Goal: Check status: Check status

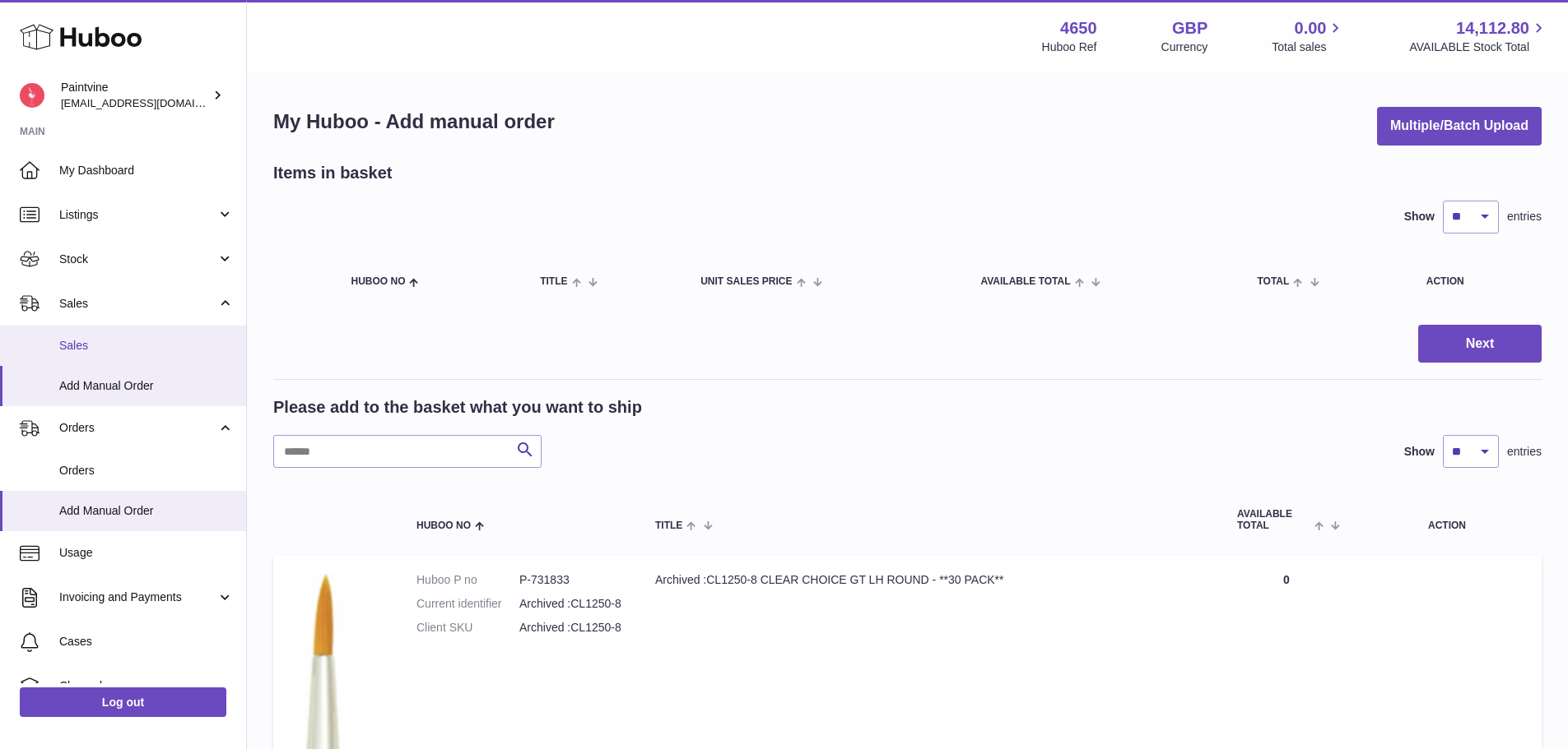
drag, startPoint x: 0, startPoint y: 0, endPoint x: 114, endPoint y: 358, distance: 375.7
click at [114, 358] on link "Sales" at bounding box center [123, 345] width 246 height 40
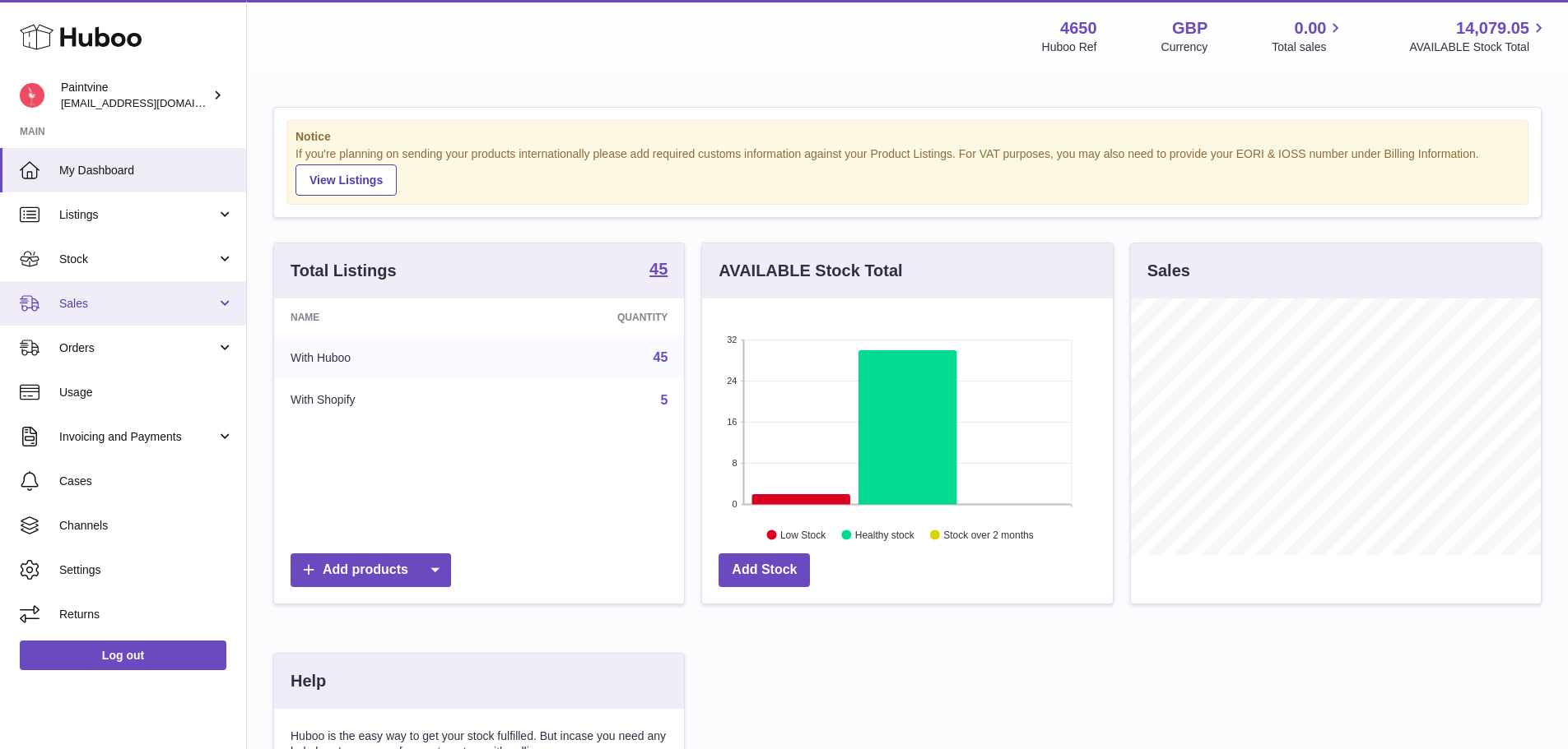
click at [126, 313] on link "Sales" at bounding box center [123, 303] width 246 height 44
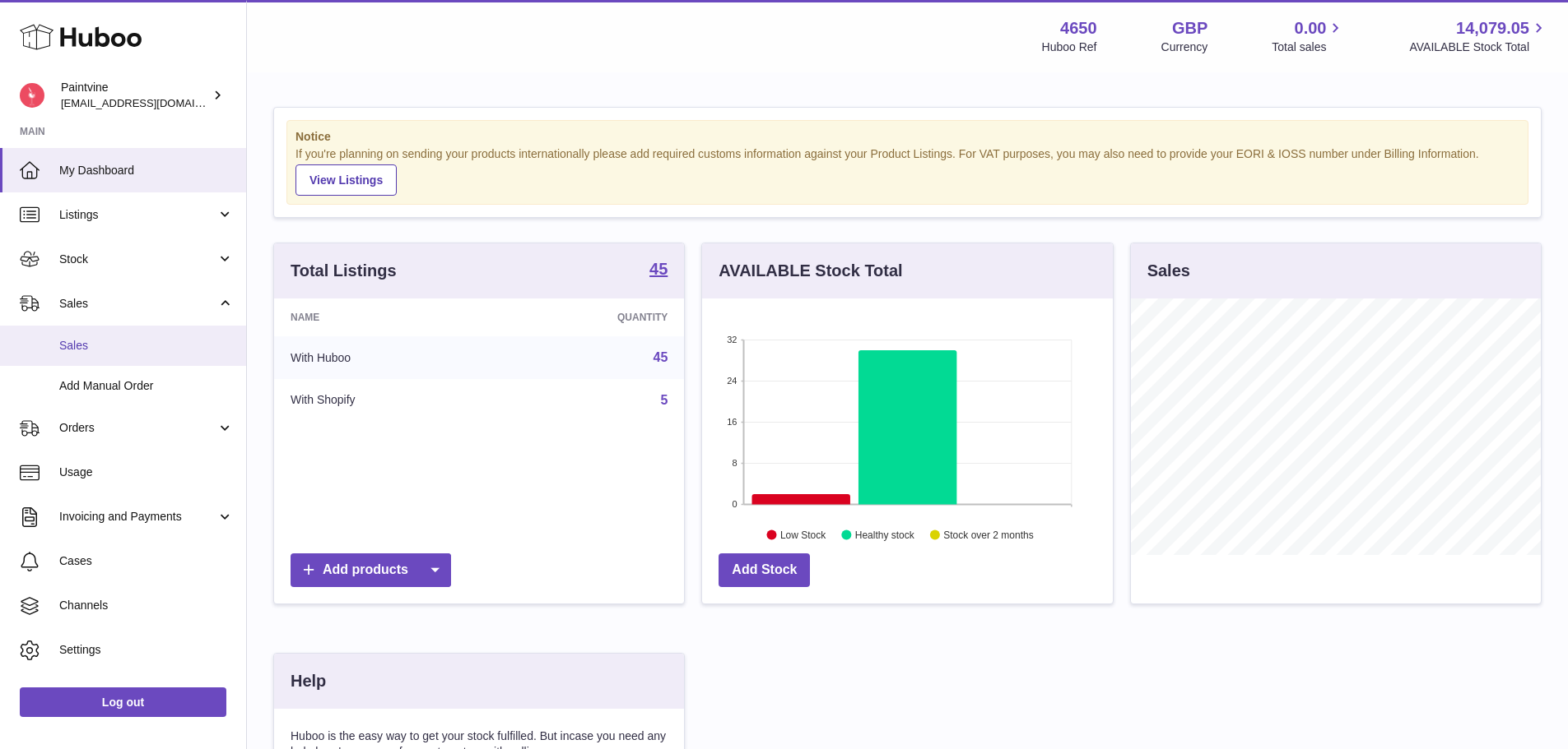
click at [120, 356] on link "Sales" at bounding box center [123, 345] width 246 height 40
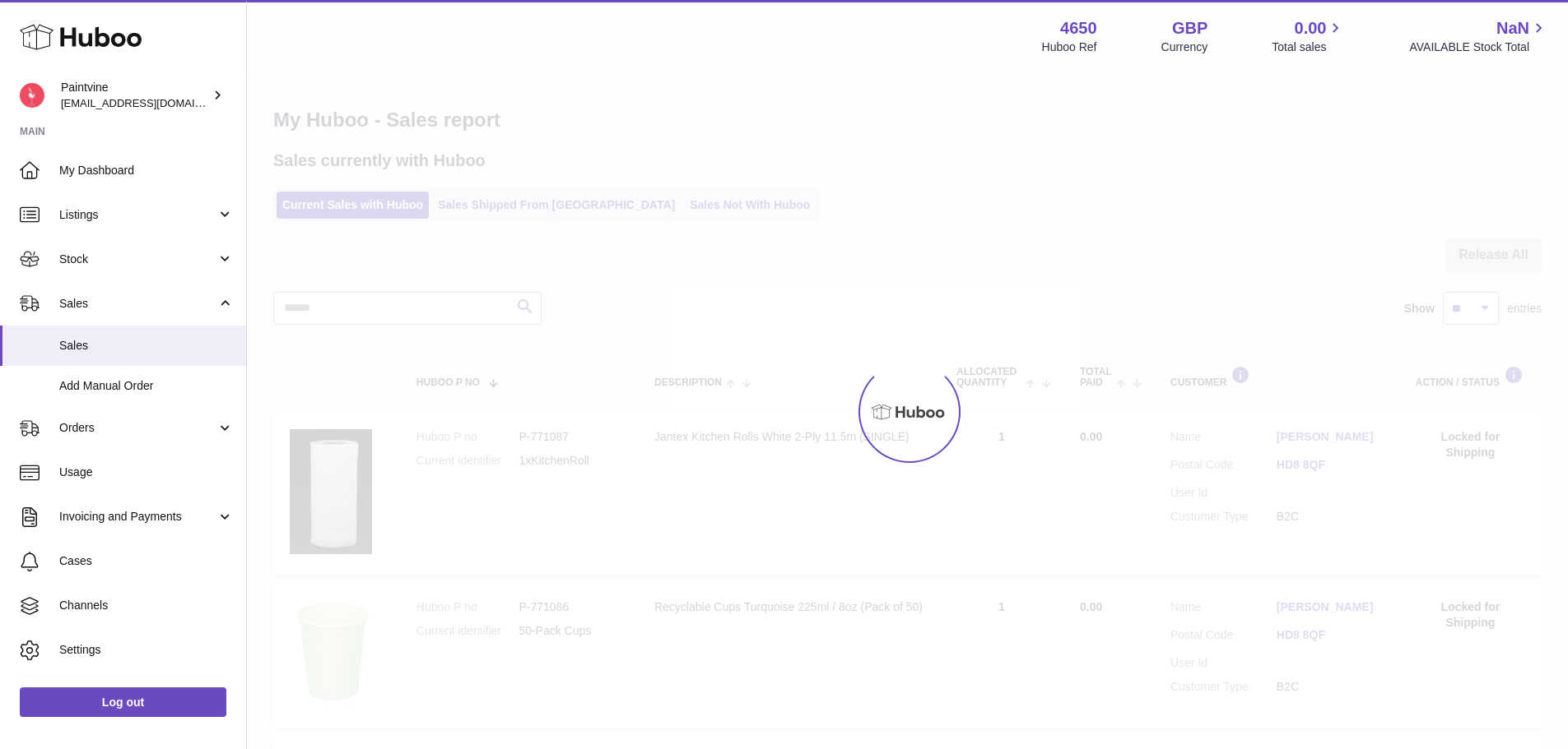
click at [549, 217] on div at bounding box center [907, 412] width 1321 height 676
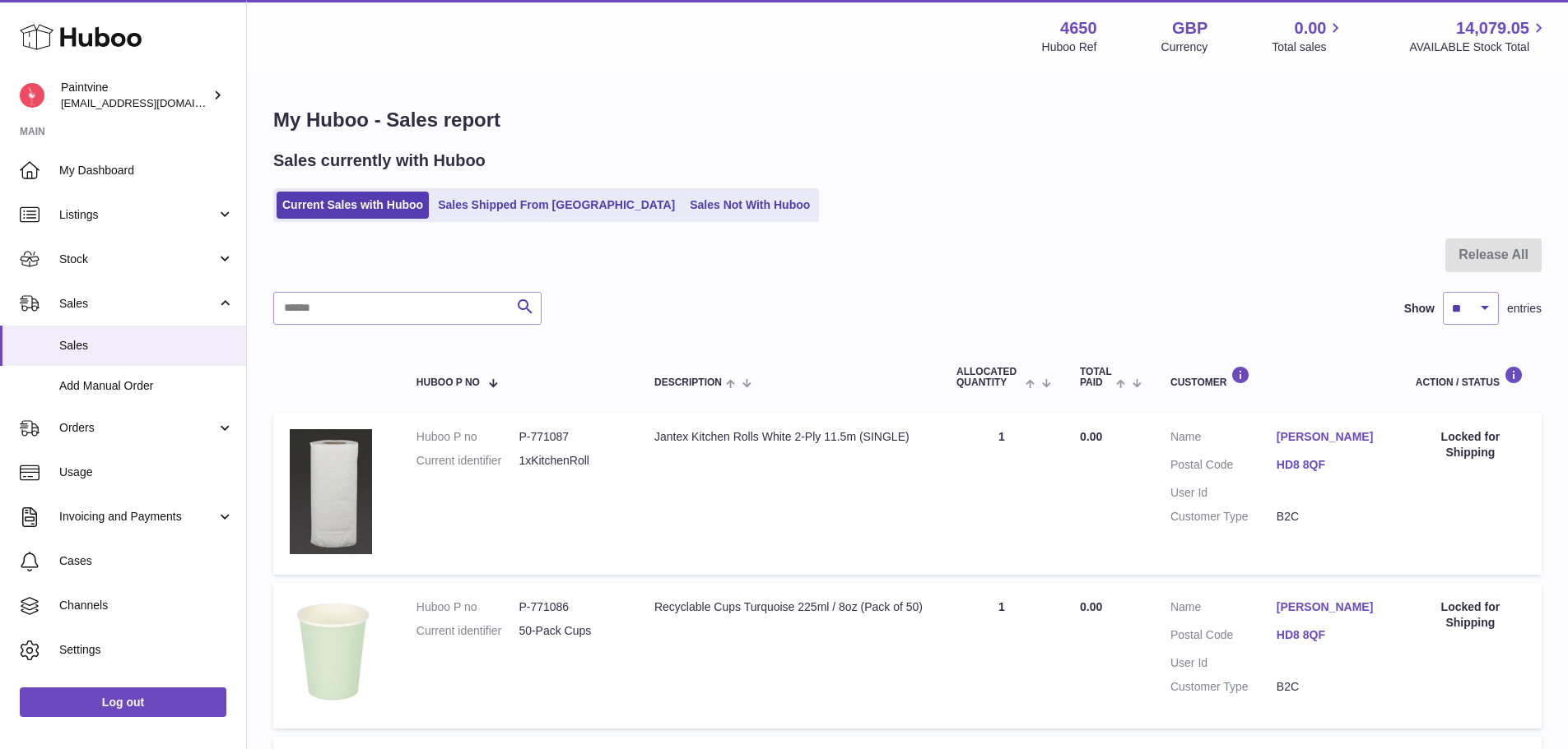
click at [511, 181] on div "Sales currently with Huboo Current Sales with Huboo Sales Shipped From [GEOGRAP…" at bounding box center [907, 185] width 1268 height 73
click at [517, 195] on link "Sales Shipped From [GEOGRAPHIC_DATA]" at bounding box center [556, 205] width 249 height 27
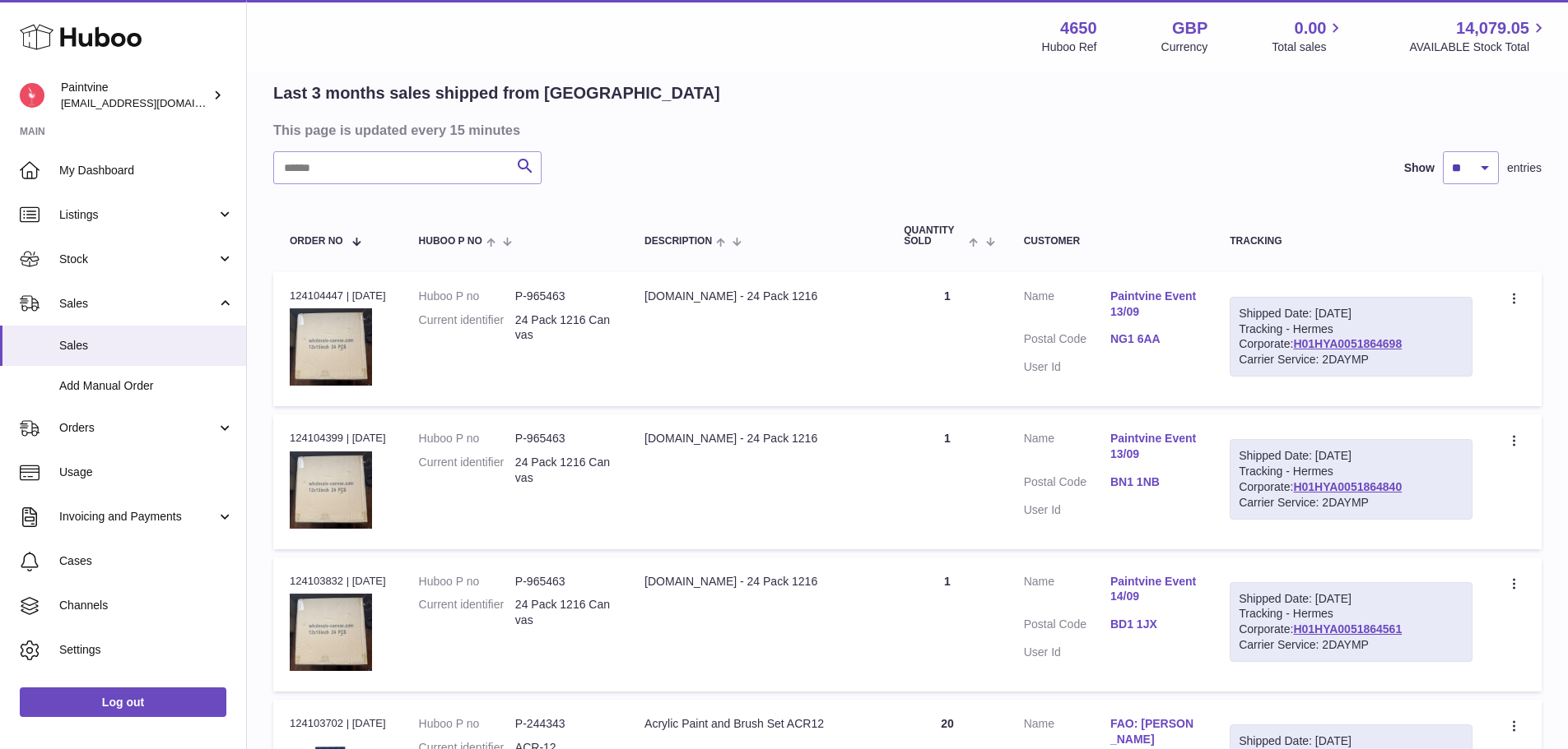
scroll to position [119, 0]
click at [1145, 340] on link "NG1 6AA" at bounding box center [1153, 338] width 86 height 15
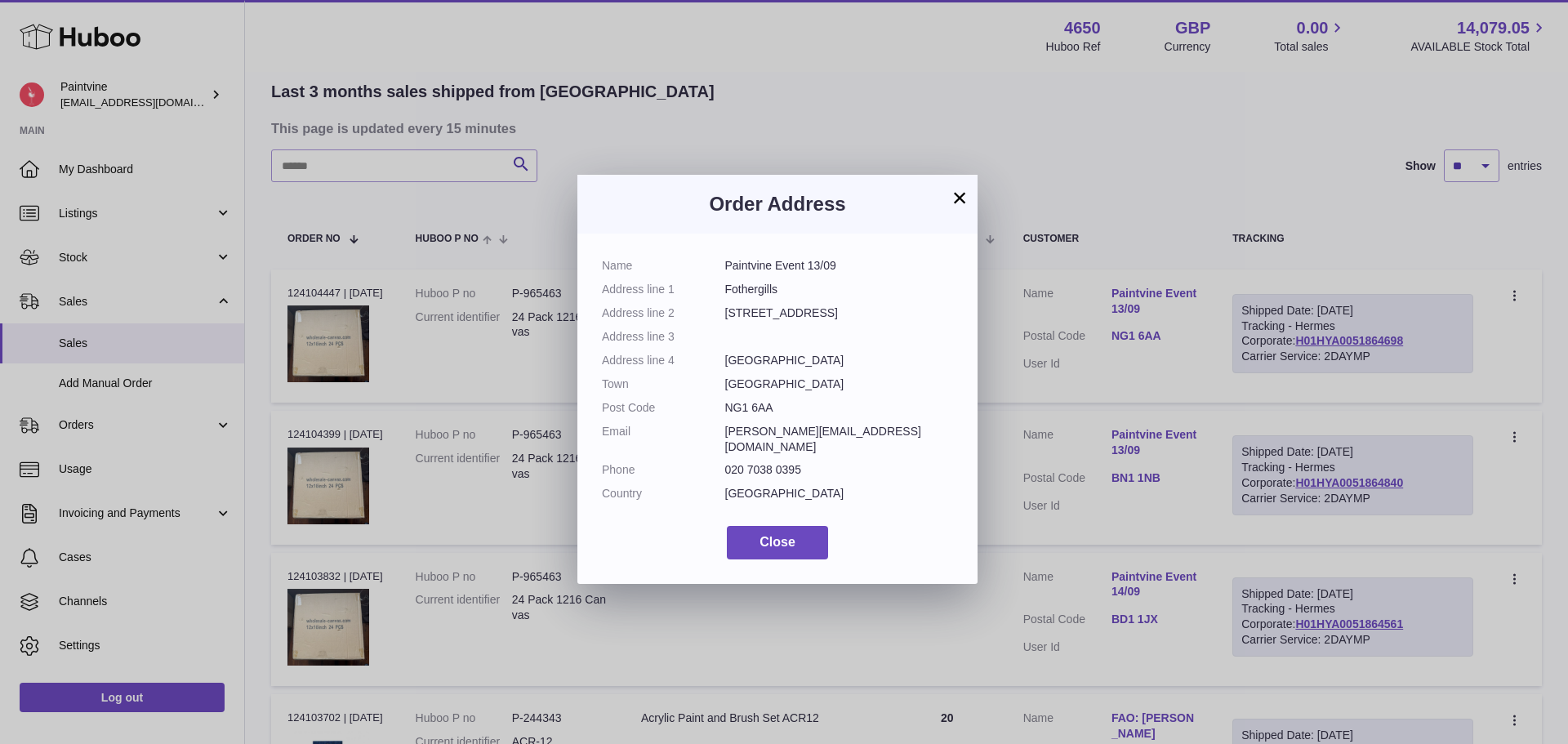
click at [970, 199] on div "Order Address" at bounding box center [778, 204] width 400 height 59
click at [961, 195] on button "×" at bounding box center [959, 197] width 20 height 20
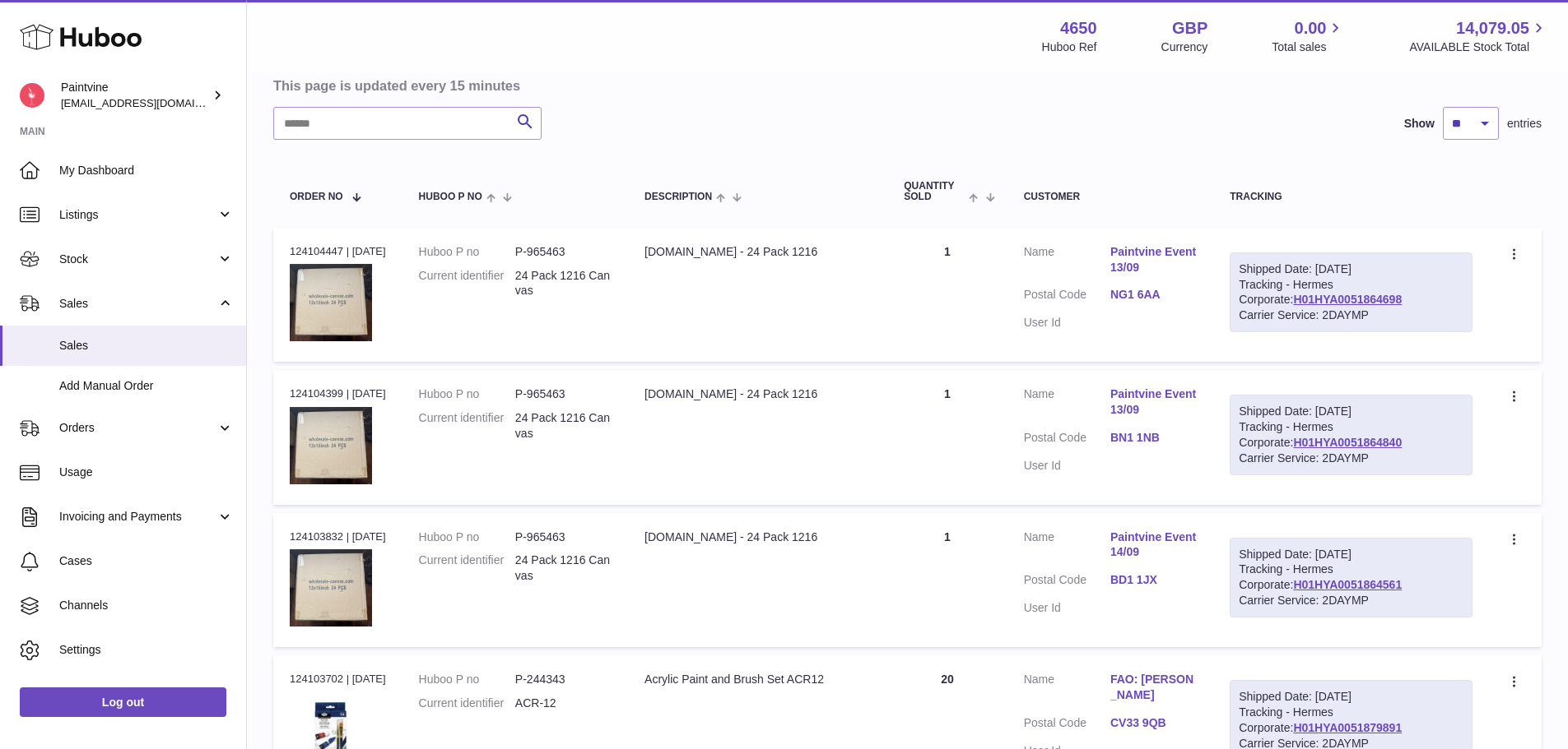
scroll to position [170, 0]
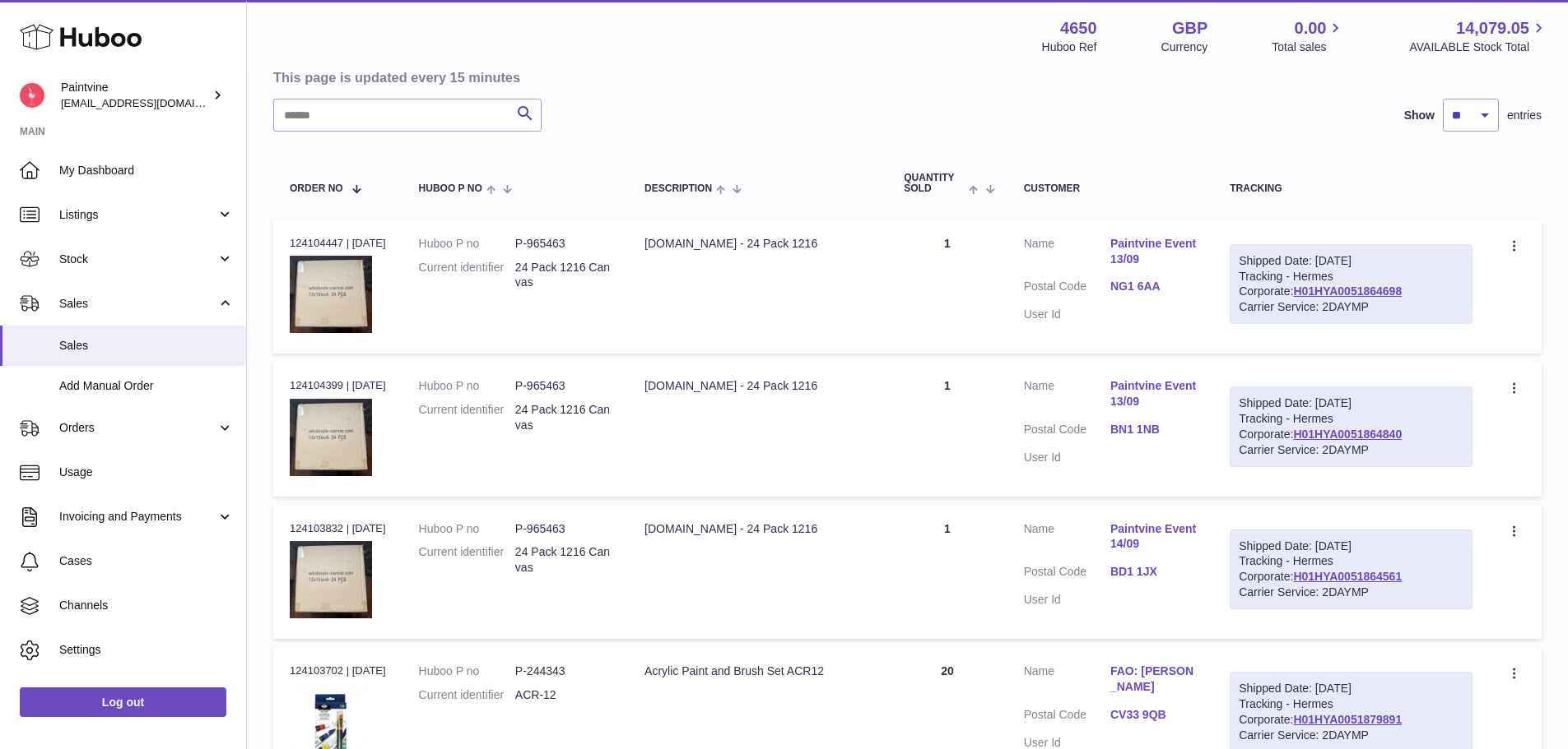
click at [1145, 437] on dd "BN1 1NB" at bounding box center [1153, 431] width 86 height 20
click at [1137, 425] on link "BN1 1NB" at bounding box center [1153, 430] width 86 height 15
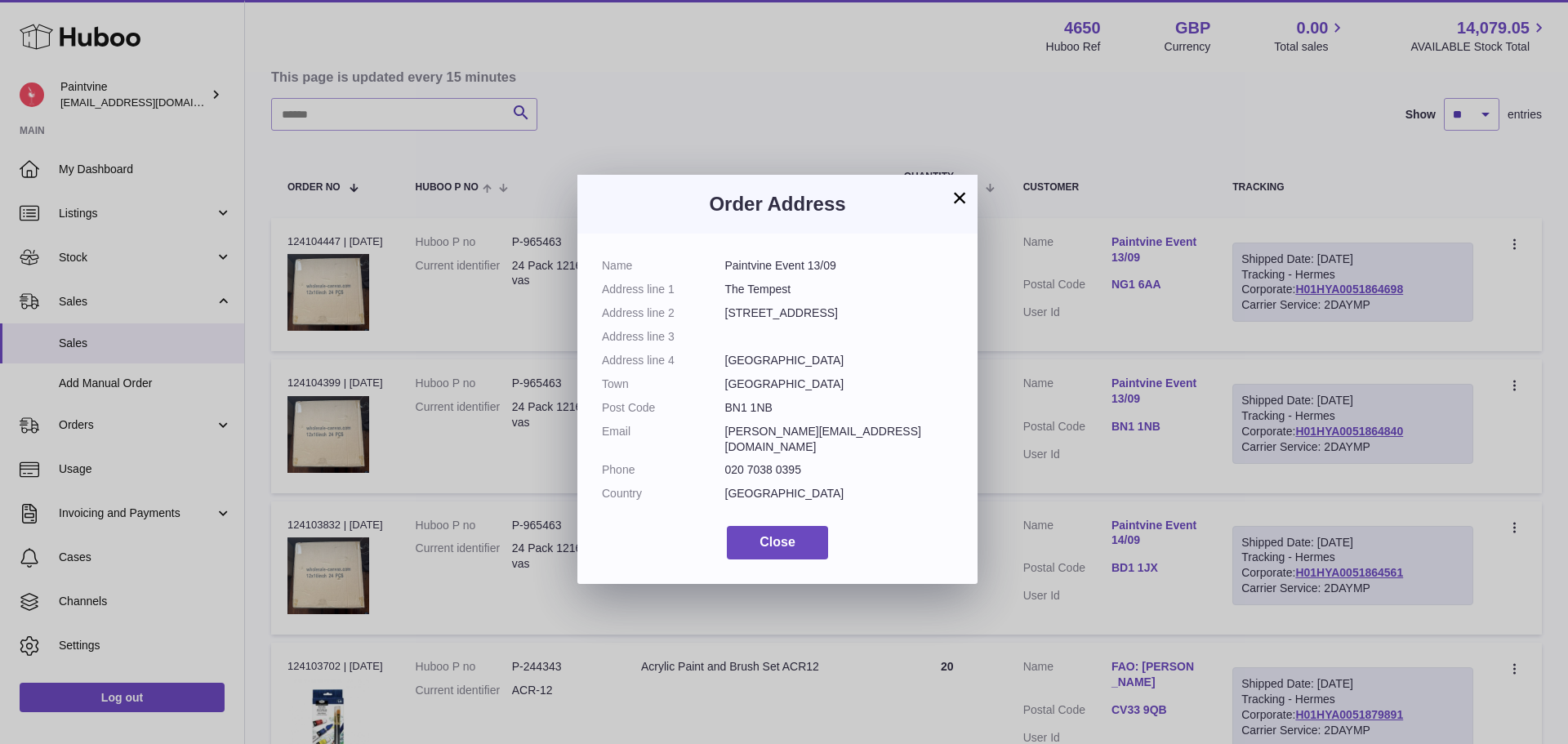
click at [951, 193] on button "×" at bounding box center [959, 197] width 20 height 20
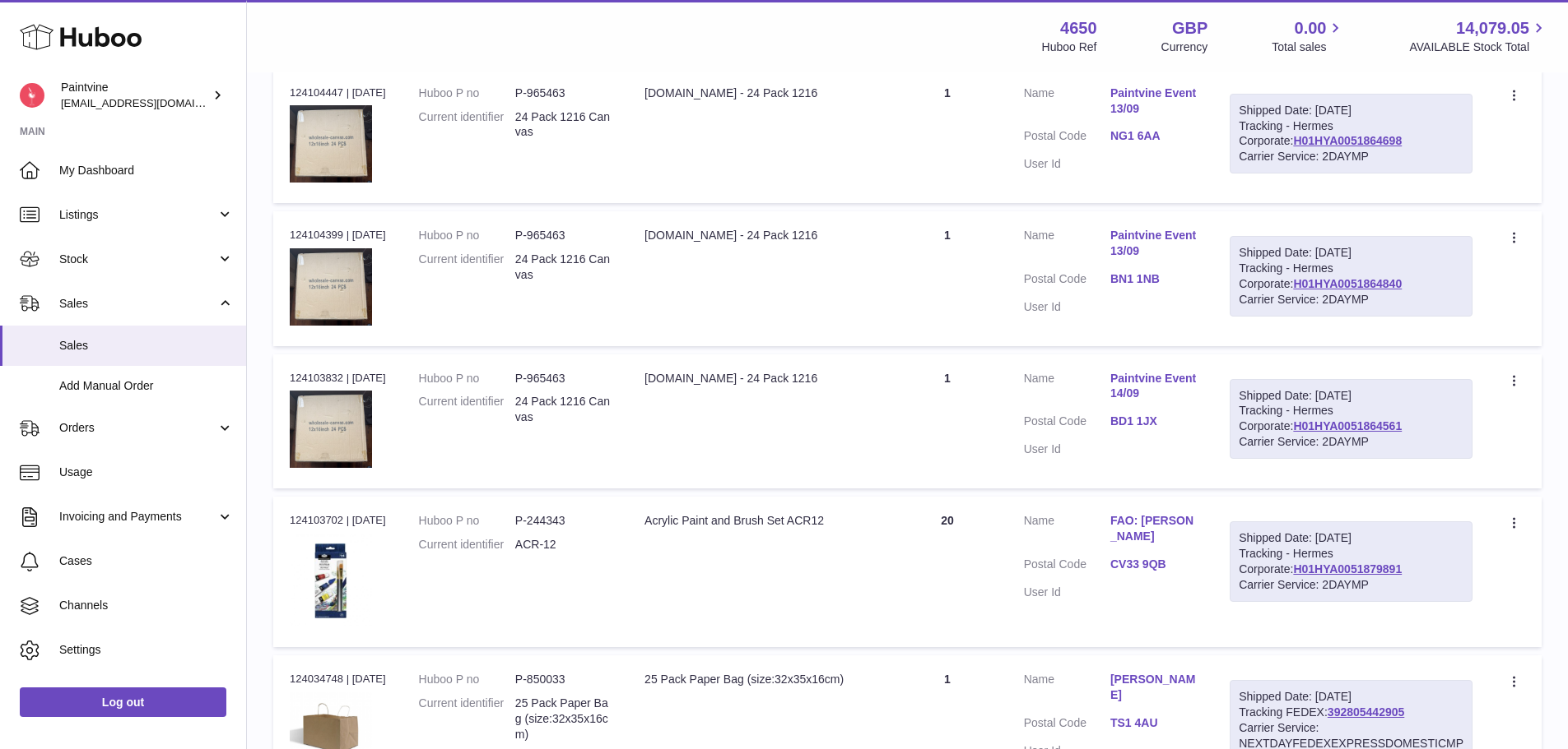
scroll to position [322, 0]
click at [1151, 427] on link "BD1 1JX" at bounding box center [1153, 420] width 86 height 15
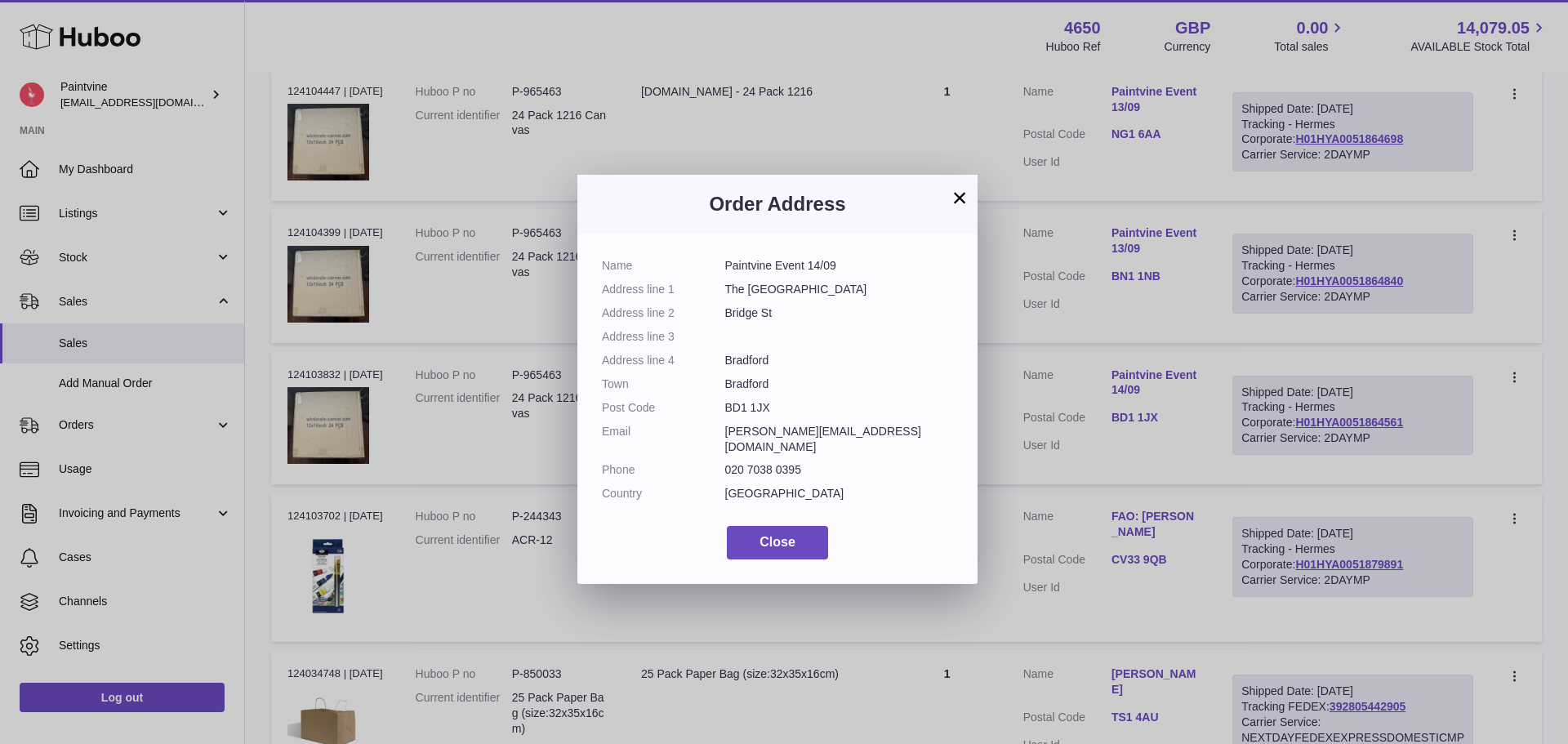
click at [957, 191] on button "×" at bounding box center [959, 197] width 20 height 20
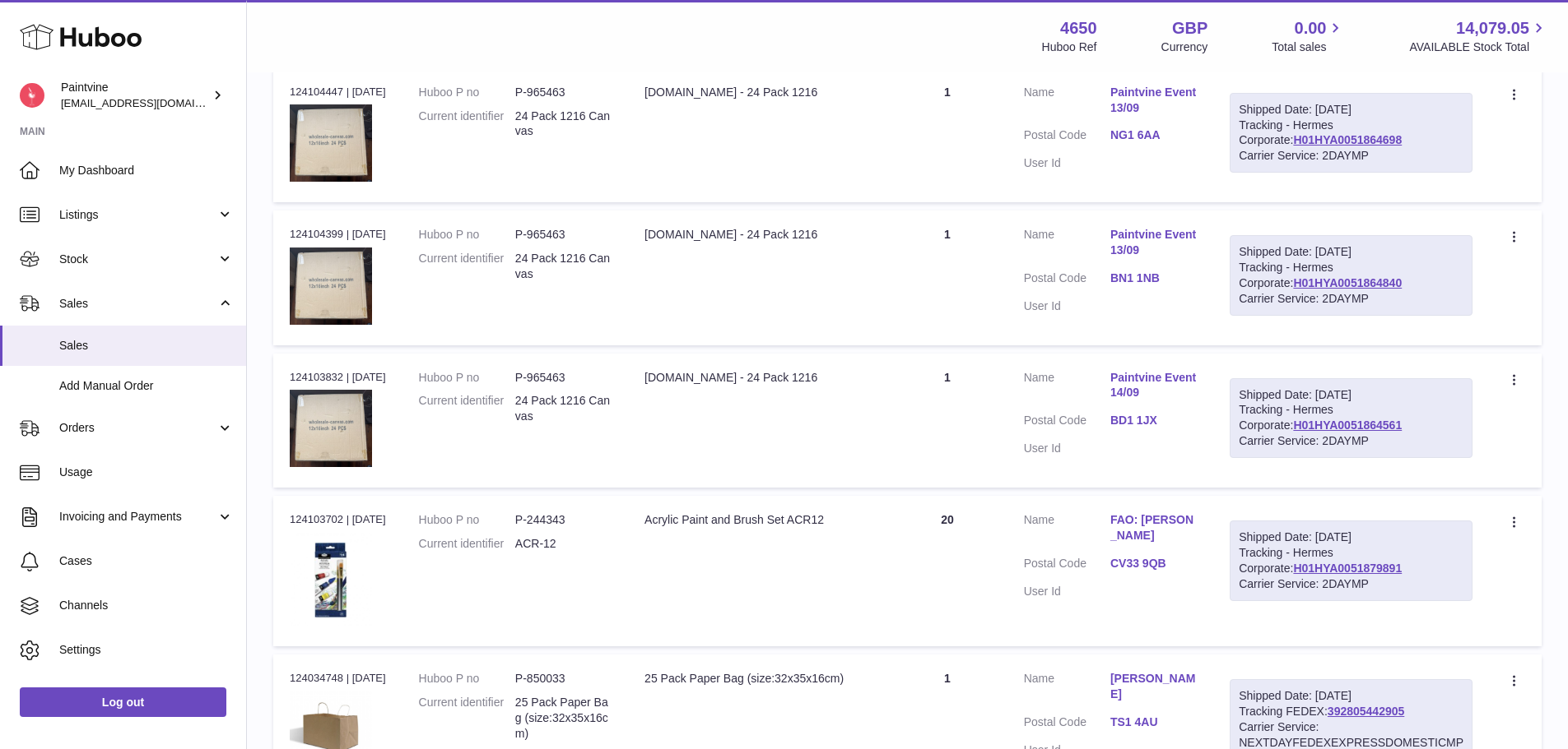
drag, startPoint x: 1298, startPoint y: 427, endPoint x: 1278, endPoint y: 418, distance: 21.9
click at [1278, 418] on div "Shipped Date: 4th Sep 2025 Tracking - Hermes Corporate: H01HYA0051864561 Carrie…" at bounding box center [1351, 418] width 243 height 80
click at [1293, 421] on link "H01HYA0051864561" at bounding box center [1347, 424] width 109 height 13
click at [1130, 416] on link "BD1 1JX" at bounding box center [1153, 420] width 86 height 15
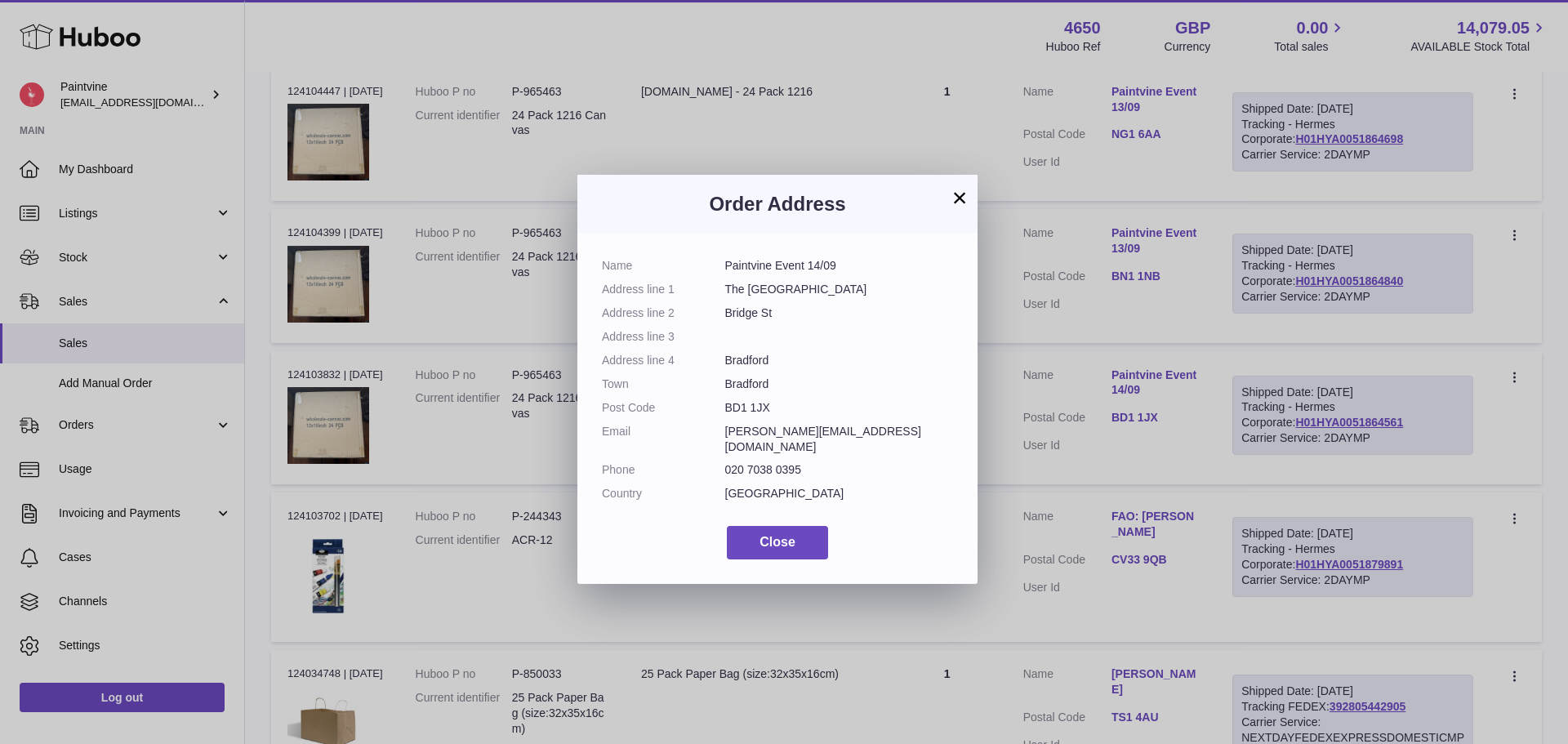
click at [950, 195] on button "×" at bounding box center [959, 197] width 20 height 20
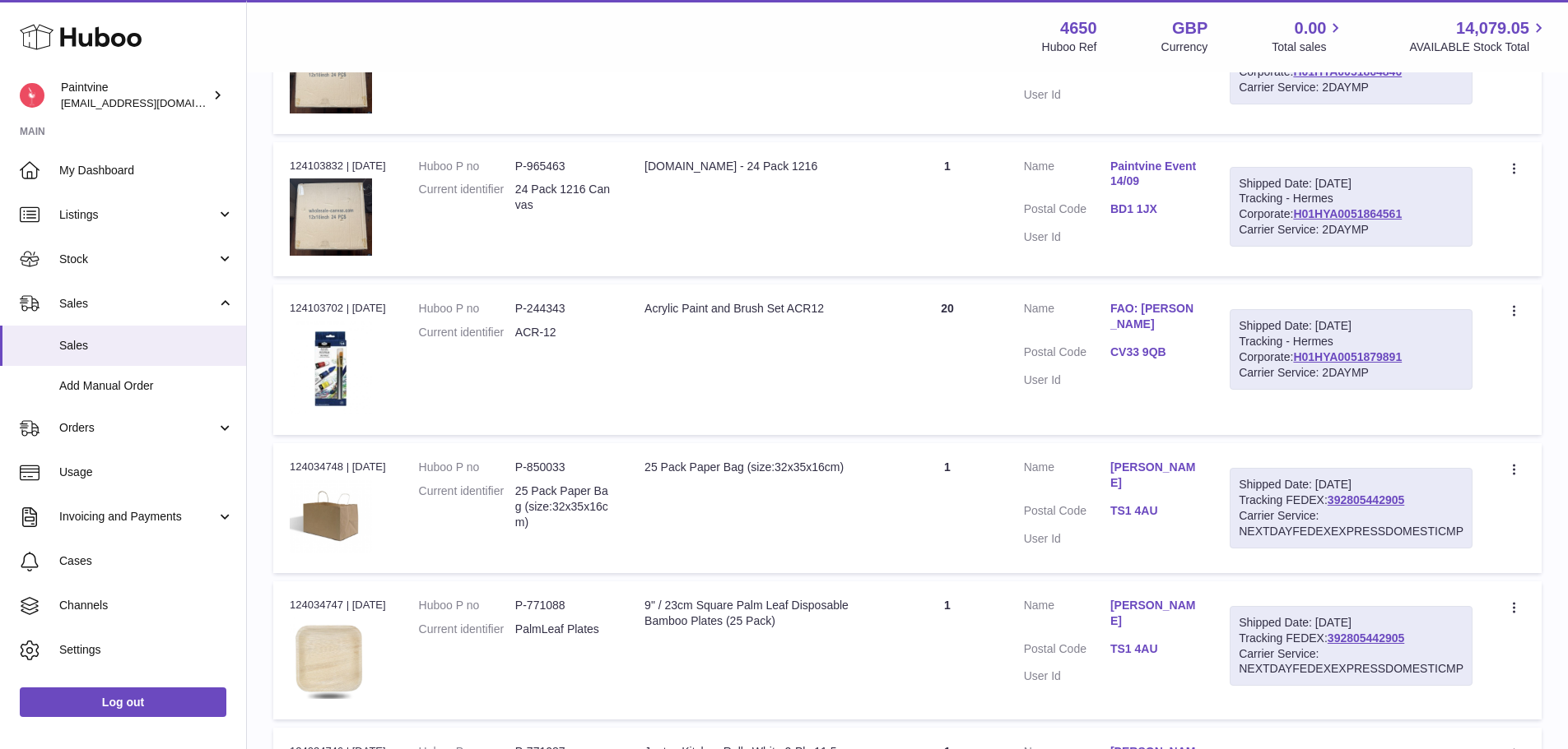
scroll to position [534, 0]
click at [1293, 357] on link "H01HYA0051879891" at bounding box center [1347, 355] width 109 height 13
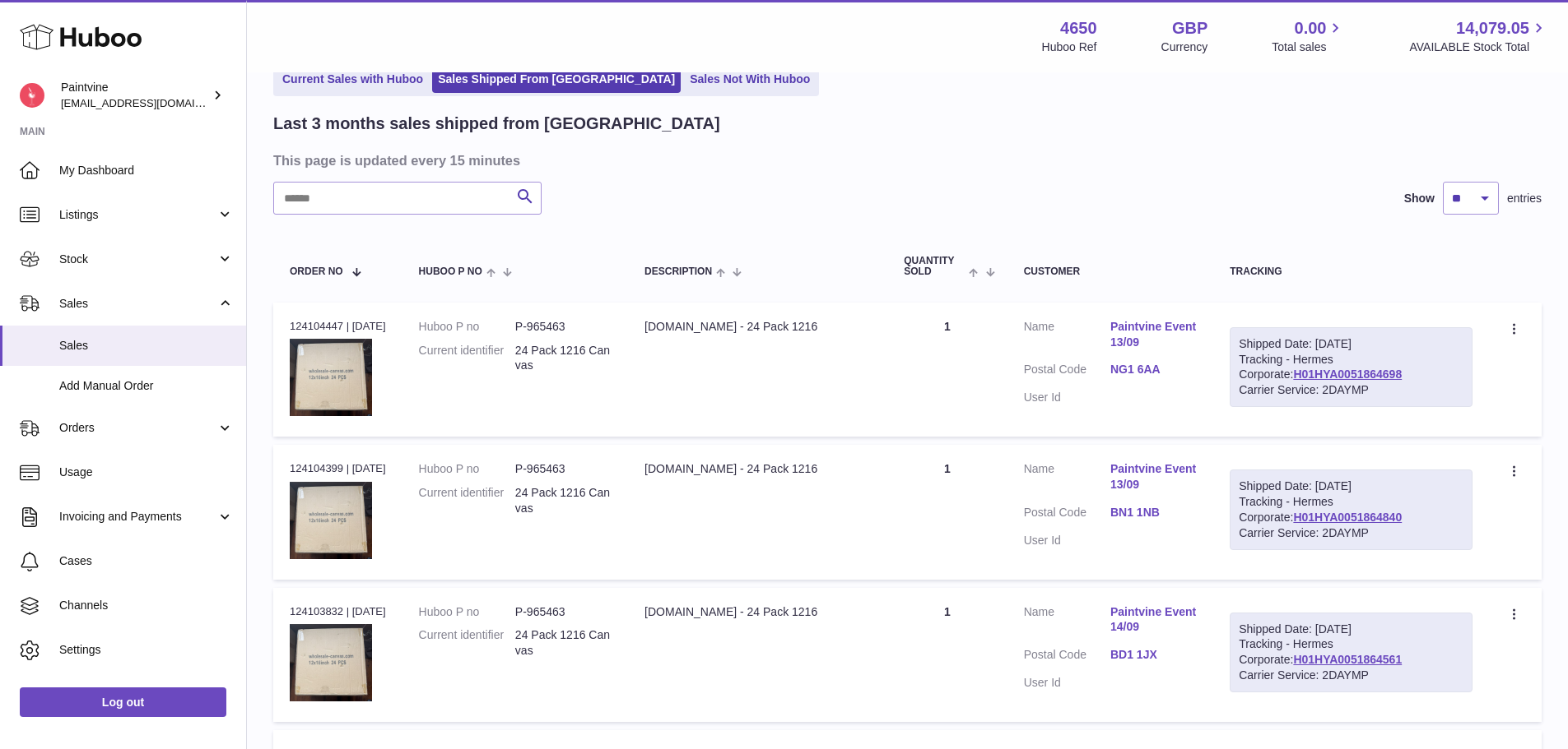
scroll to position [78, 0]
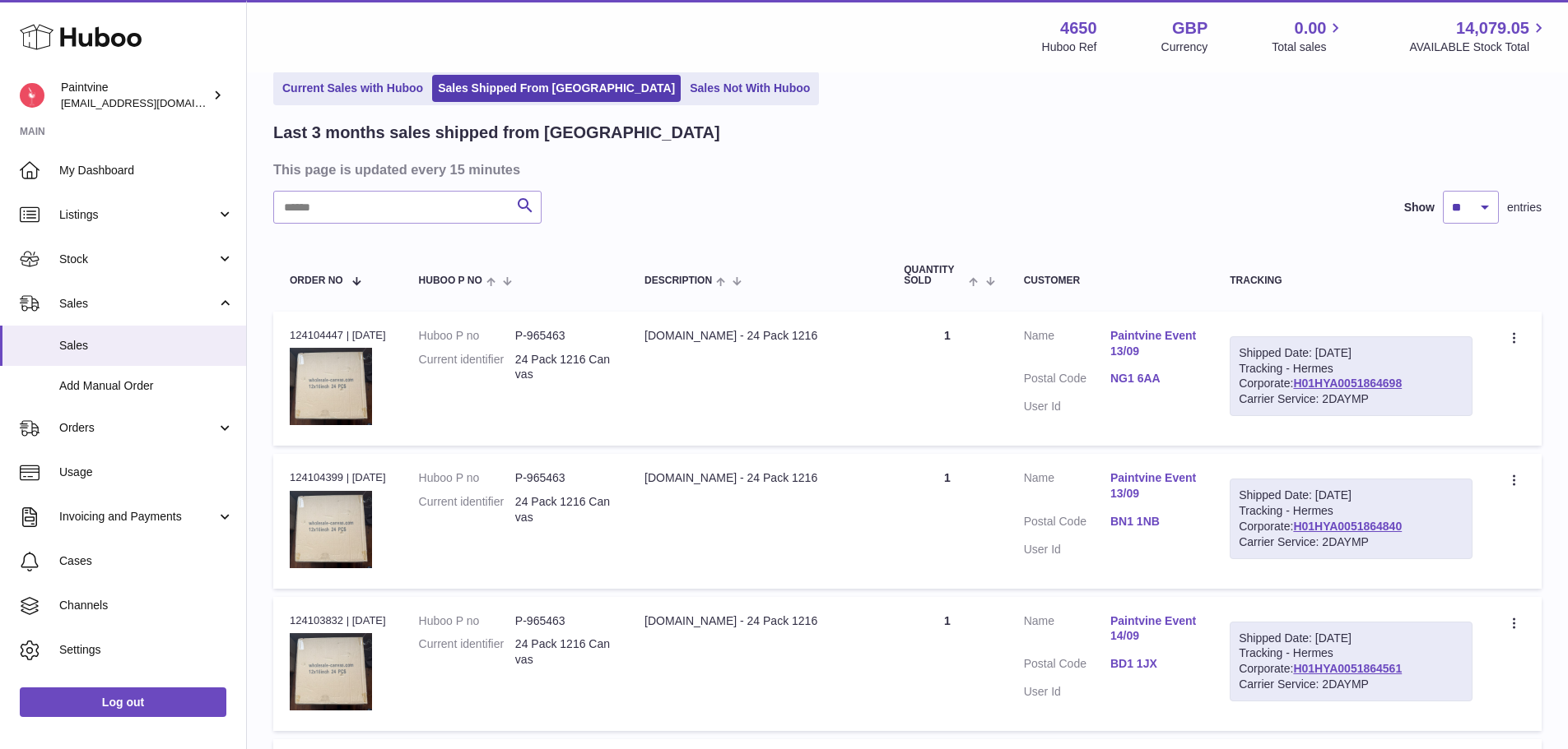
click at [1132, 373] on link "NG1 6AA" at bounding box center [1153, 378] width 86 height 15
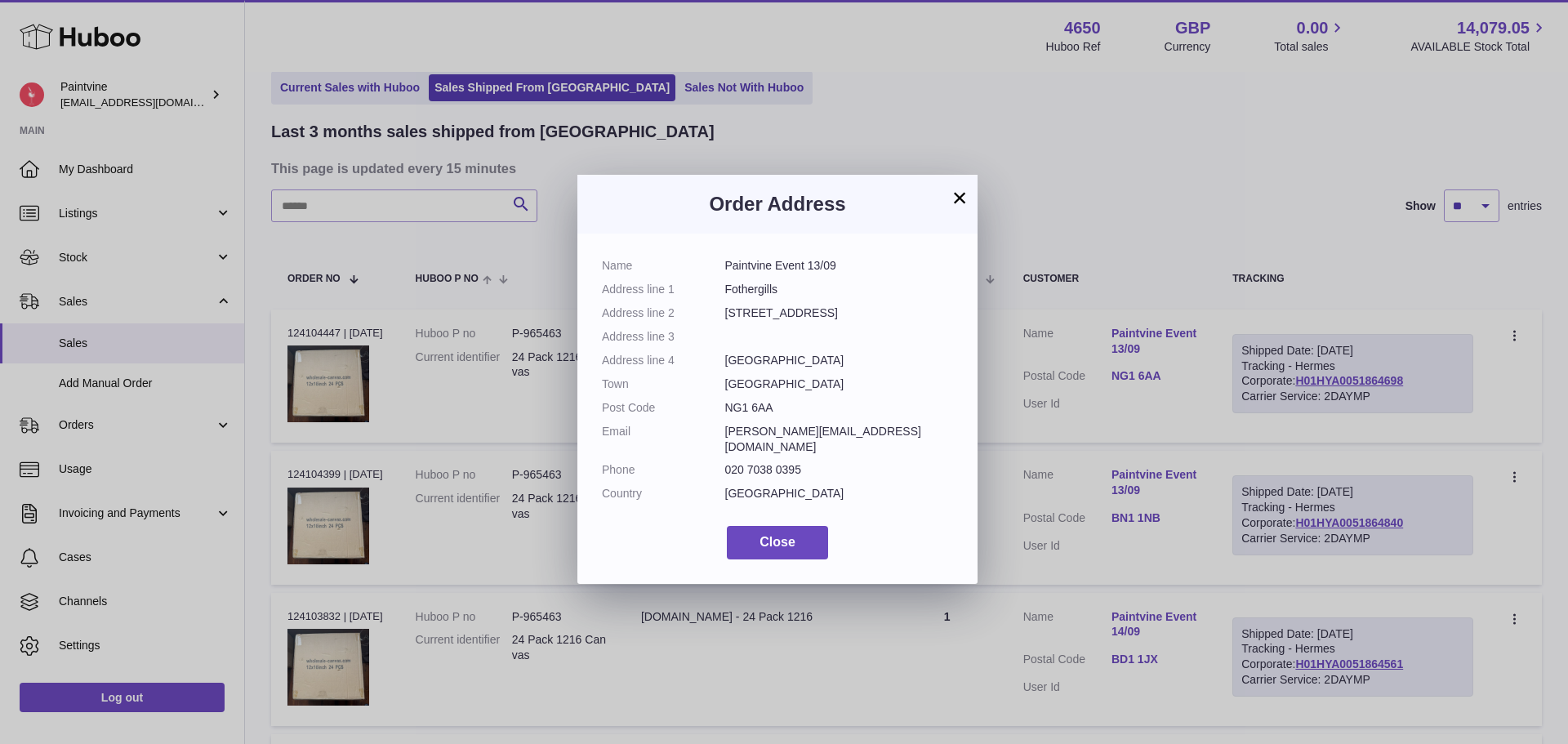
click at [964, 201] on button "×" at bounding box center [959, 197] width 20 height 20
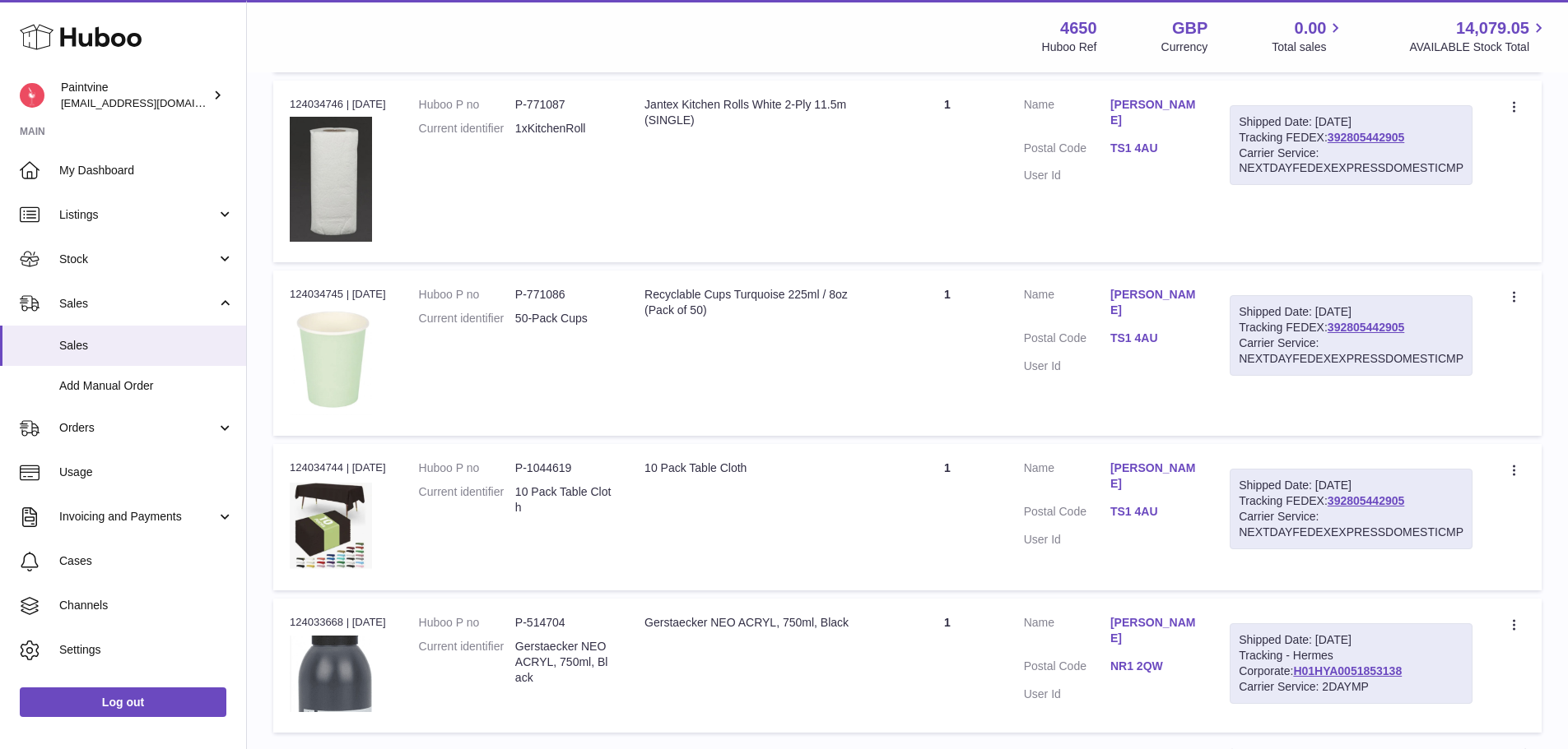
scroll to position [1344, 0]
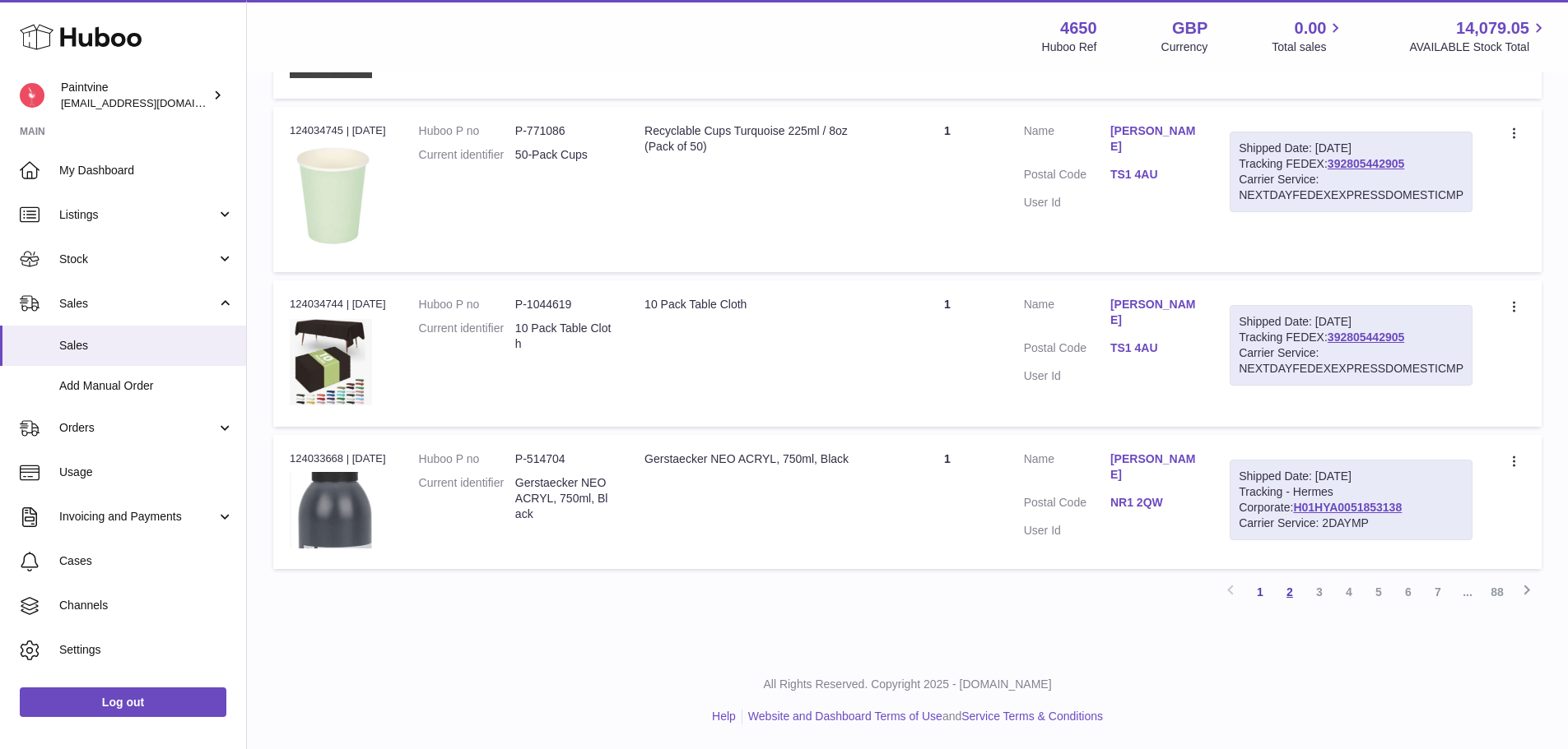
click at [1286, 589] on link "2" at bounding box center [1289, 592] width 30 height 30
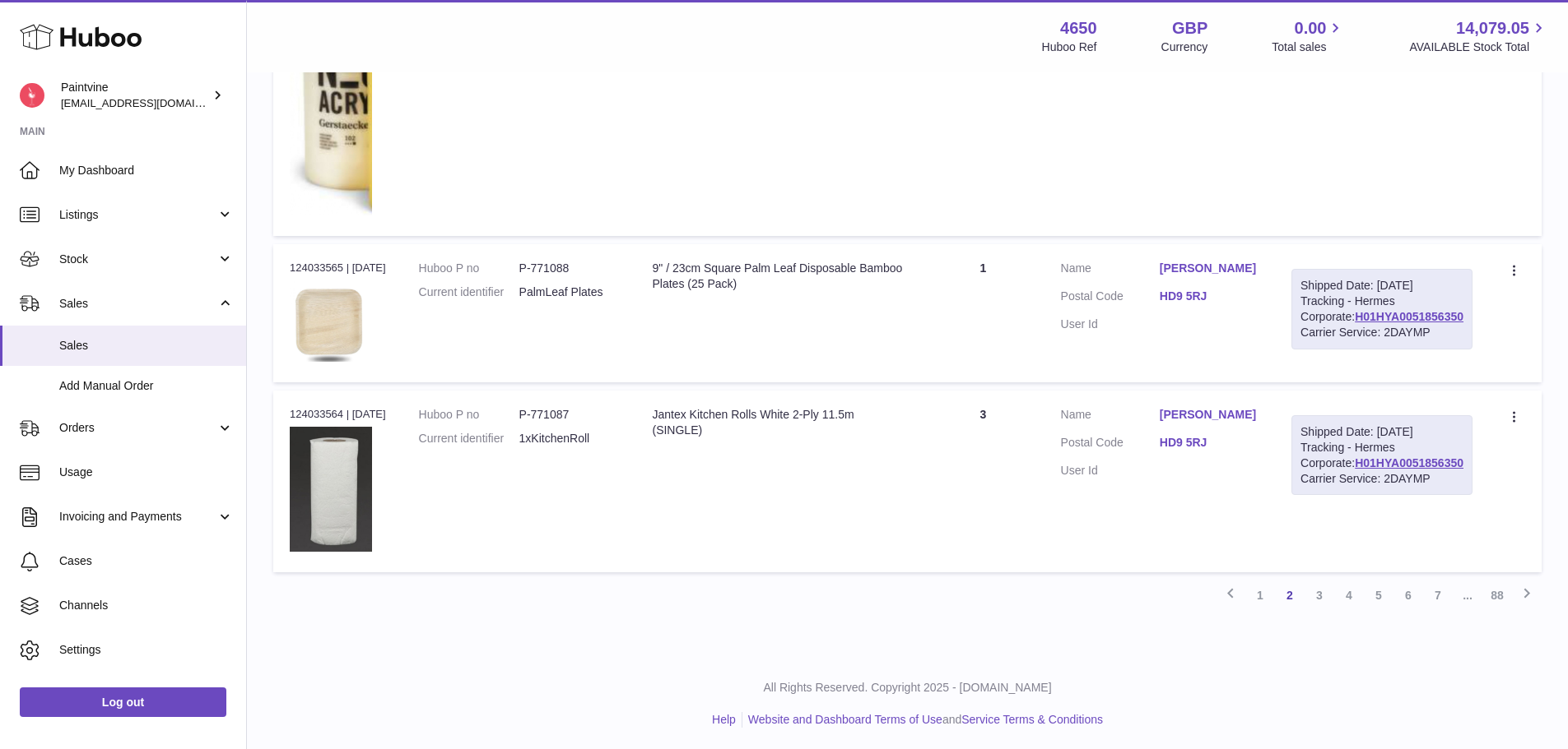
scroll to position [2666, 0]
click at [1321, 589] on link "3" at bounding box center [1318, 592] width 30 height 30
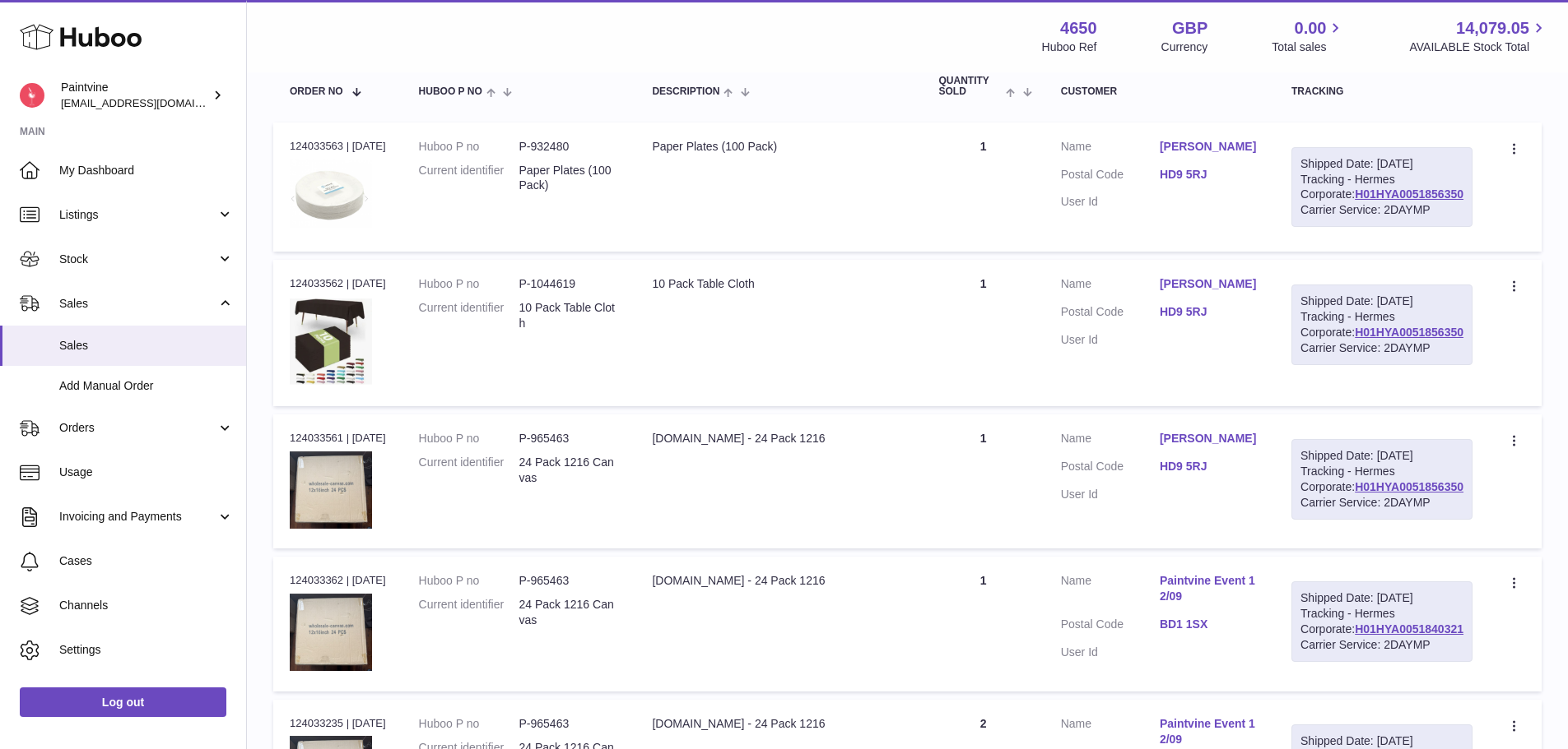
scroll to position [567, 0]
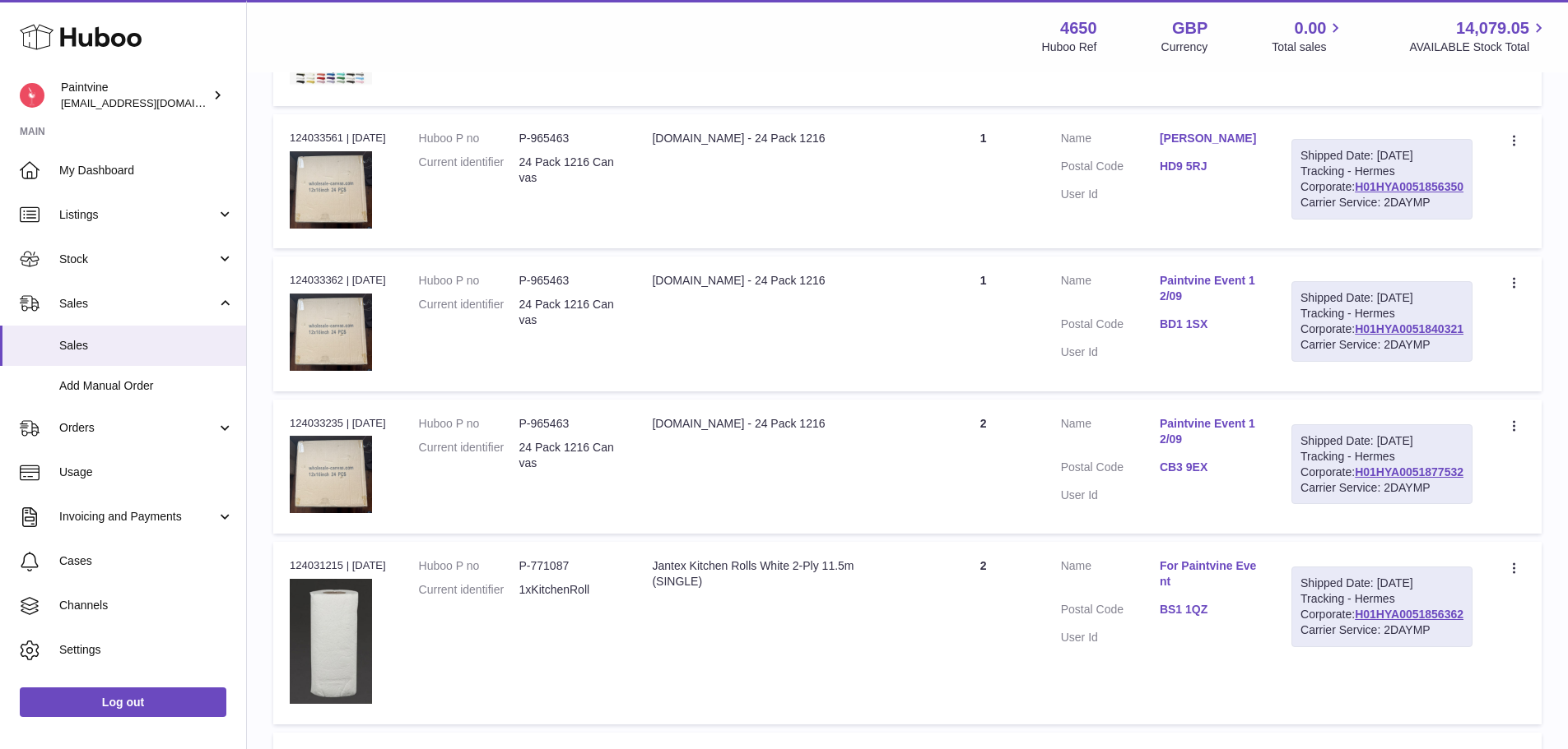
click at [1233, 332] on link "BD1 1SX" at bounding box center [1209, 325] width 99 height 15
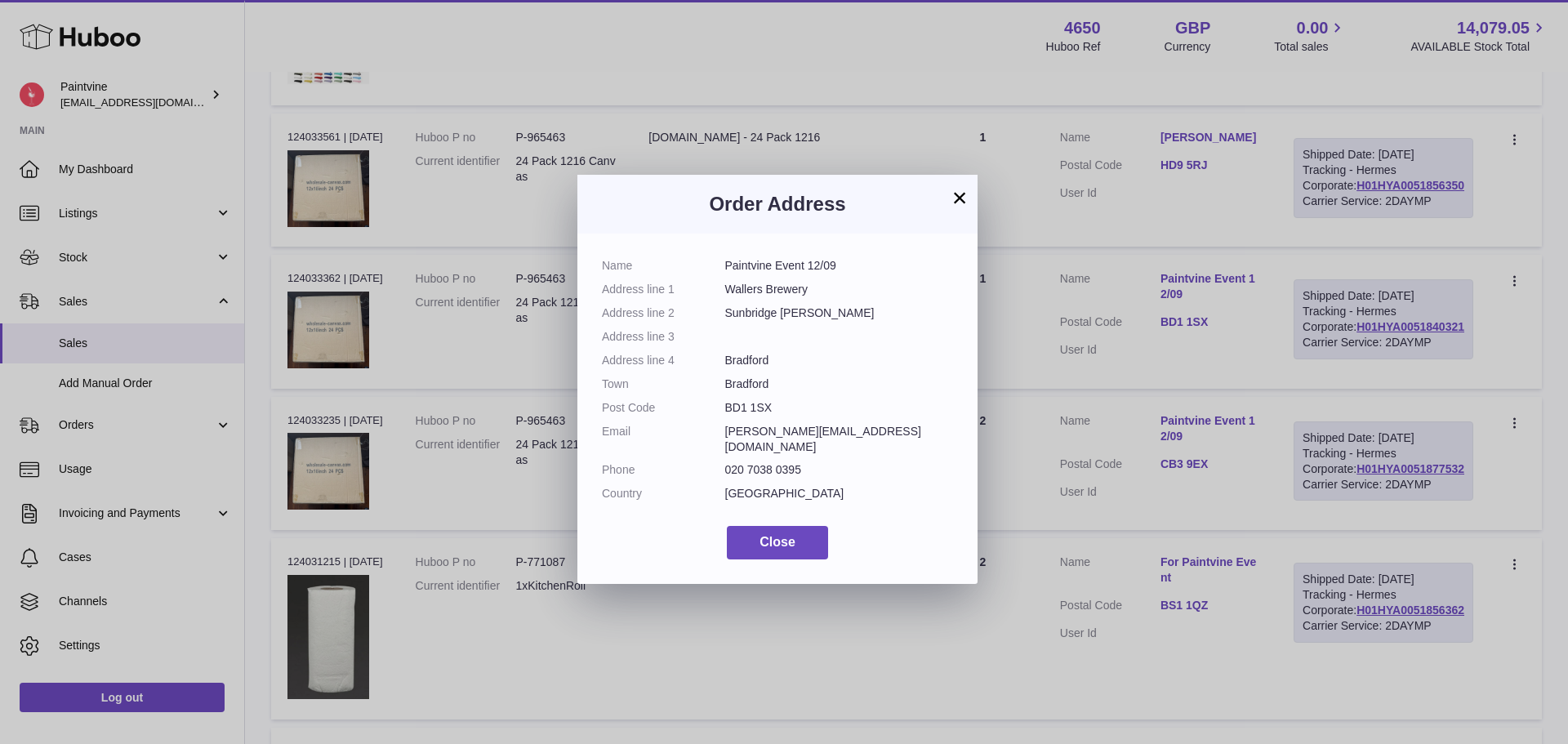
click at [957, 195] on button "×" at bounding box center [959, 197] width 20 height 20
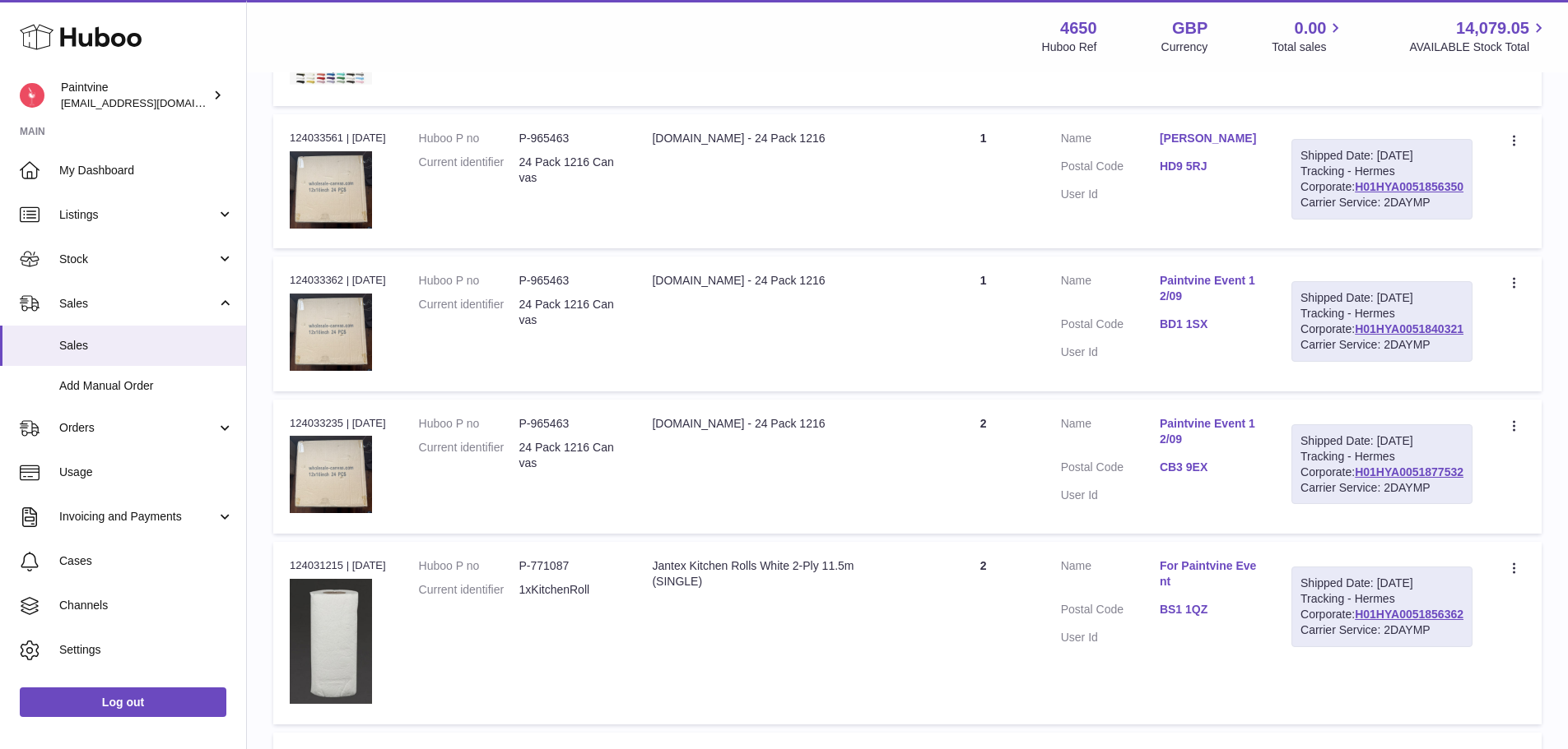
click at [1219, 476] on link "CB3 9EX" at bounding box center [1209, 467] width 99 height 15
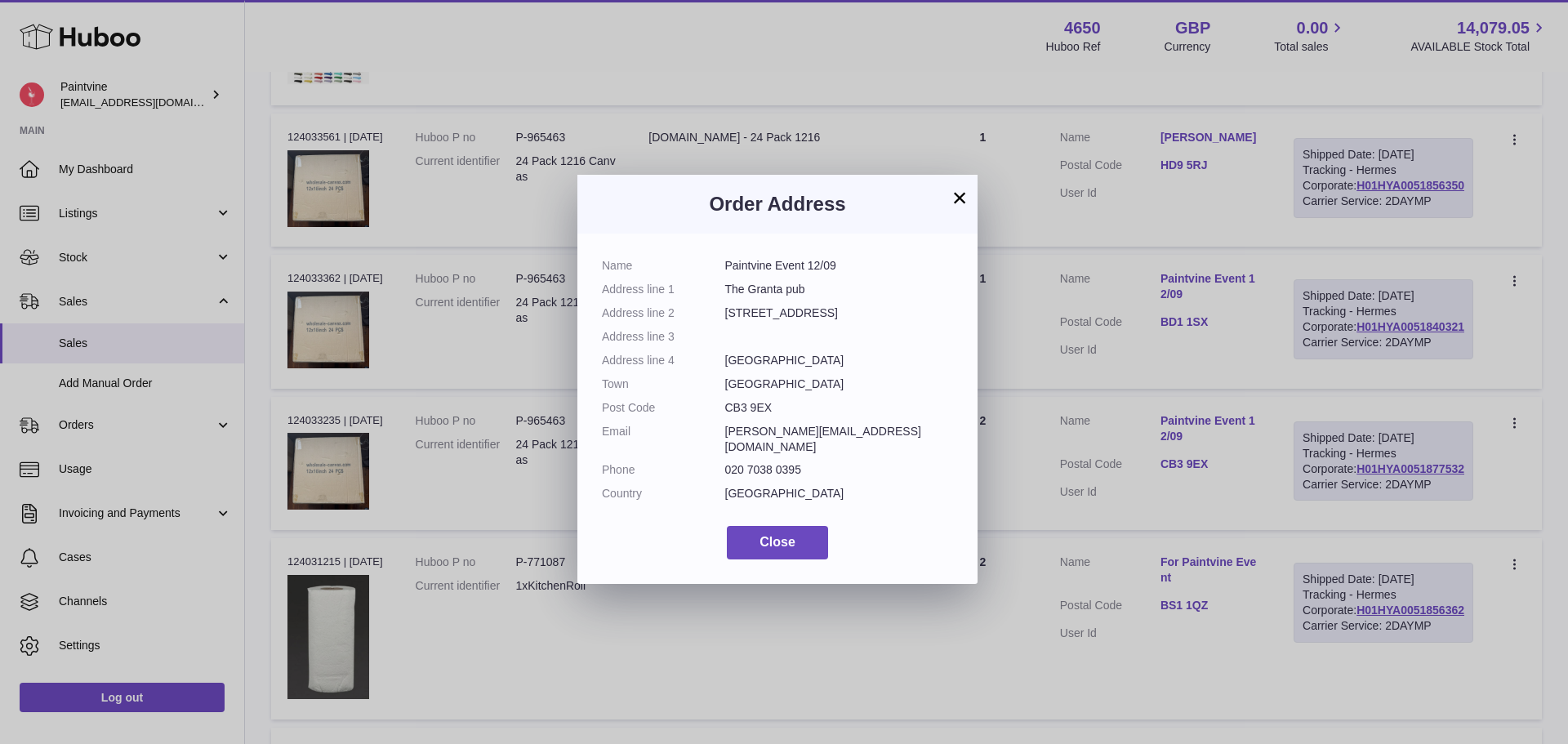
click at [960, 191] on button "×" at bounding box center [959, 197] width 20 height 20
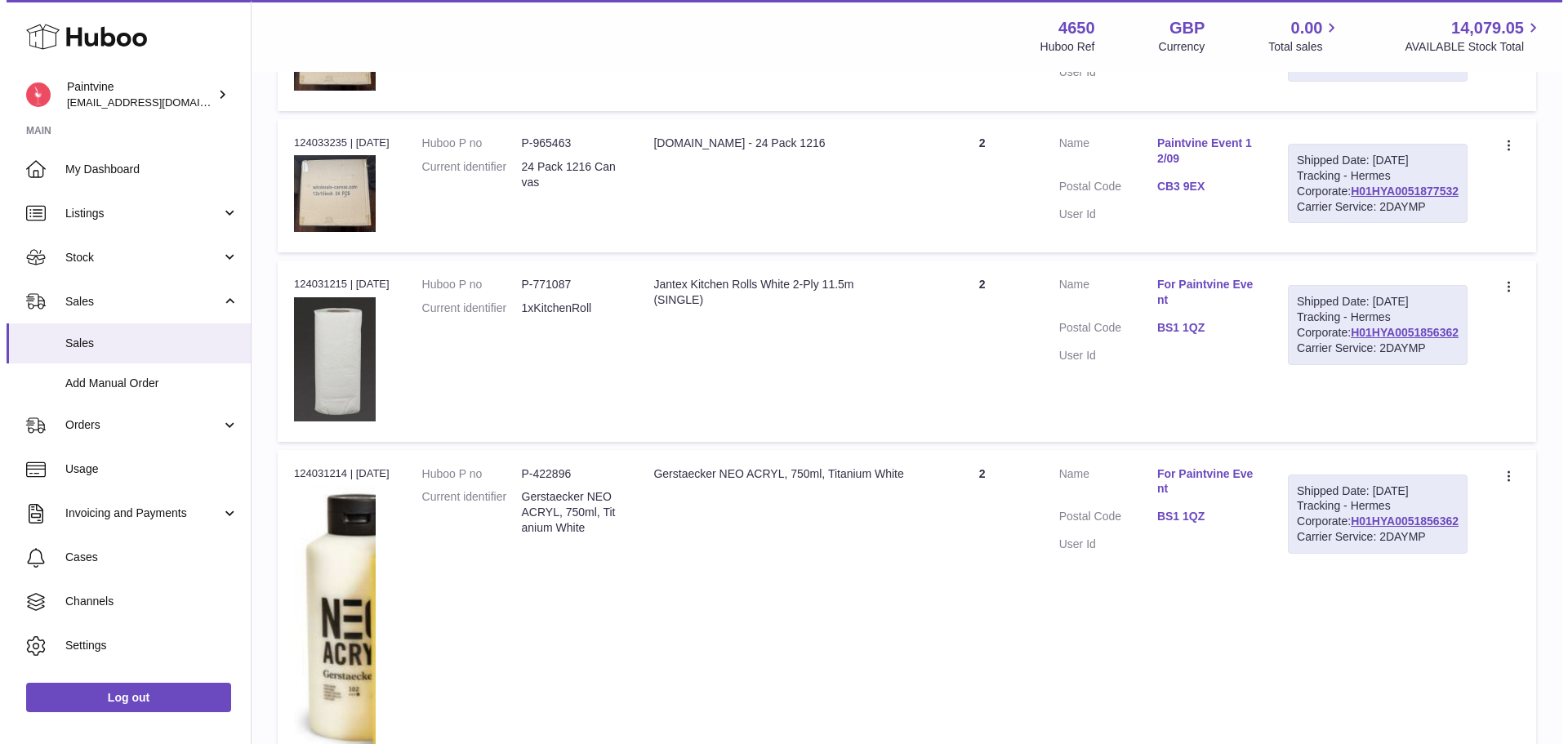
scroll to position [844, 0]
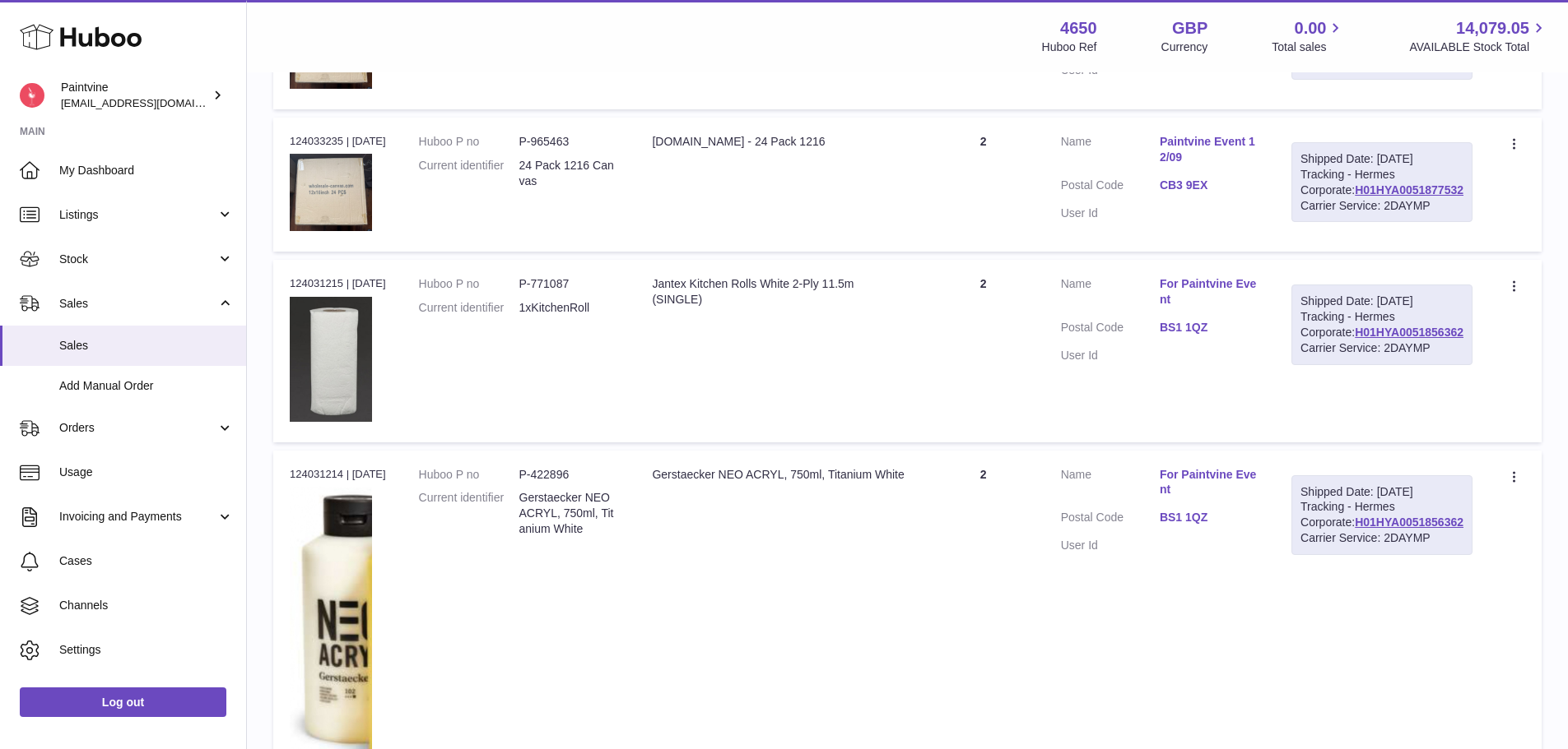
click at [1222, 193] on link "CB3 9EX" at bounding box center [1209, 185] width 99 height 15
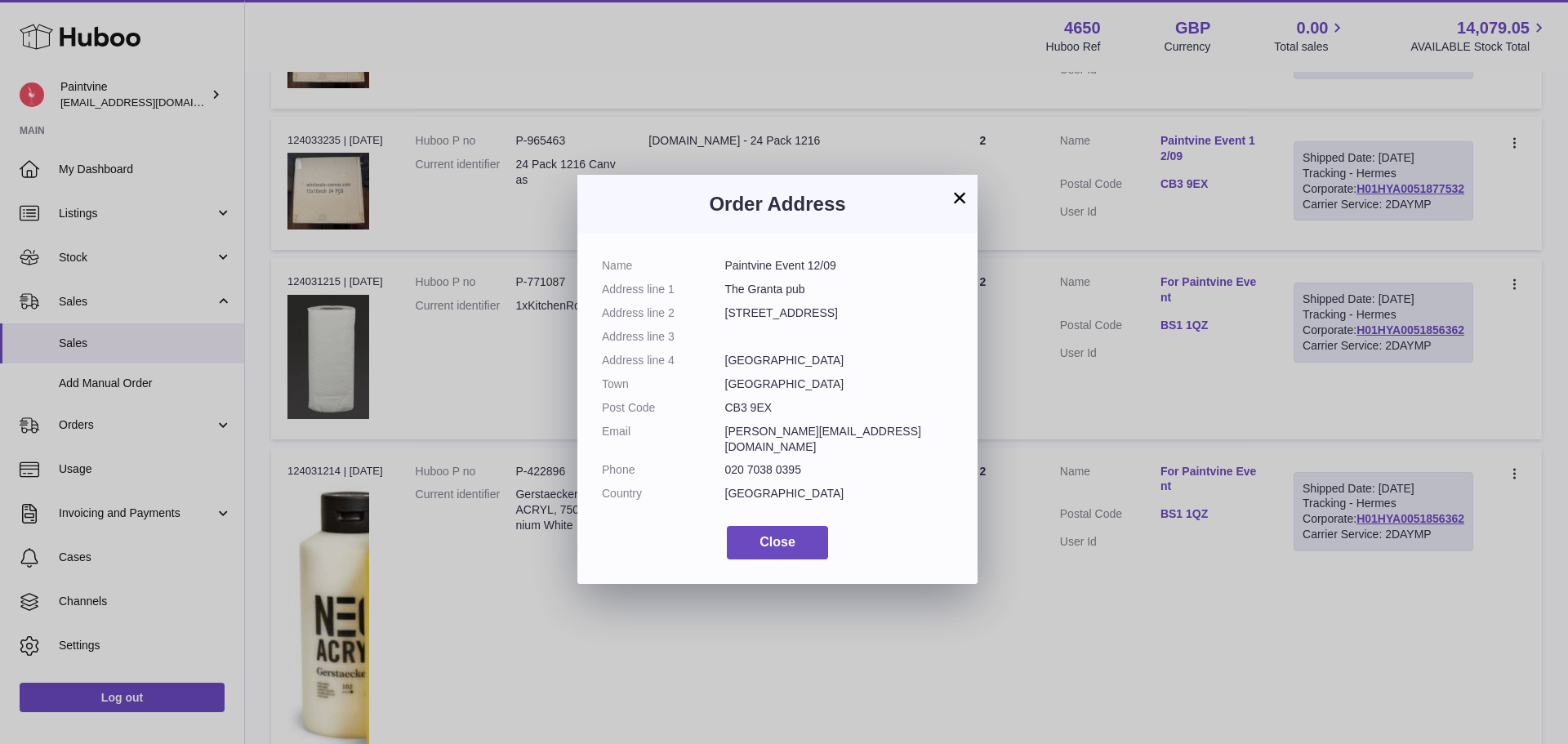
click at [954, 201] on button "×" at bounding box center [959, 197] width 20 height 20
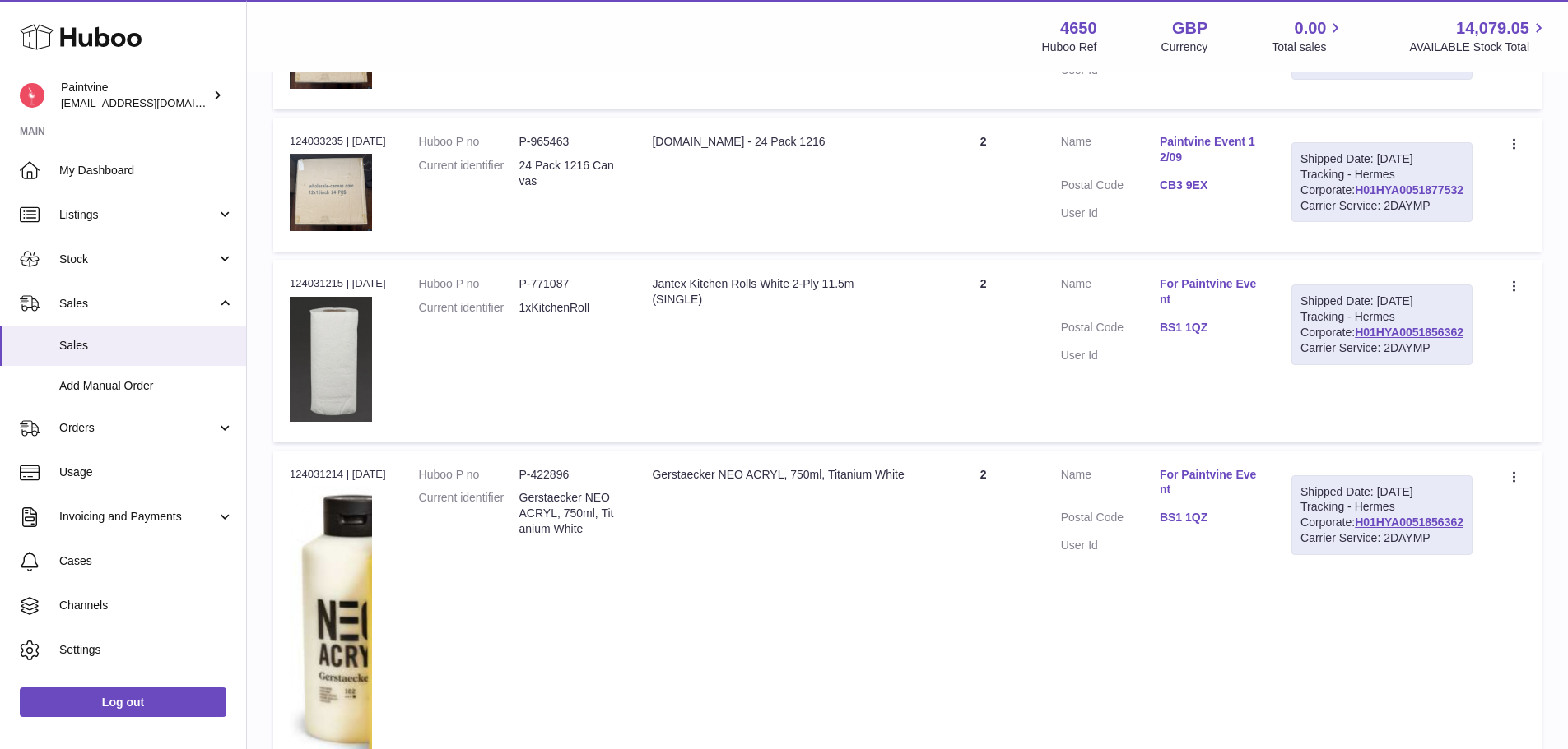
click at [1395, 196] on link "H01HYA0051877532" at bounding box center [1408, 190] width 109 height 13
click at [1225, 193] on link "CB3 9EX" at bounding box center [1209, 185] width 99 height 15
